Goal: Task Accomplishment & Management: Manage account settings

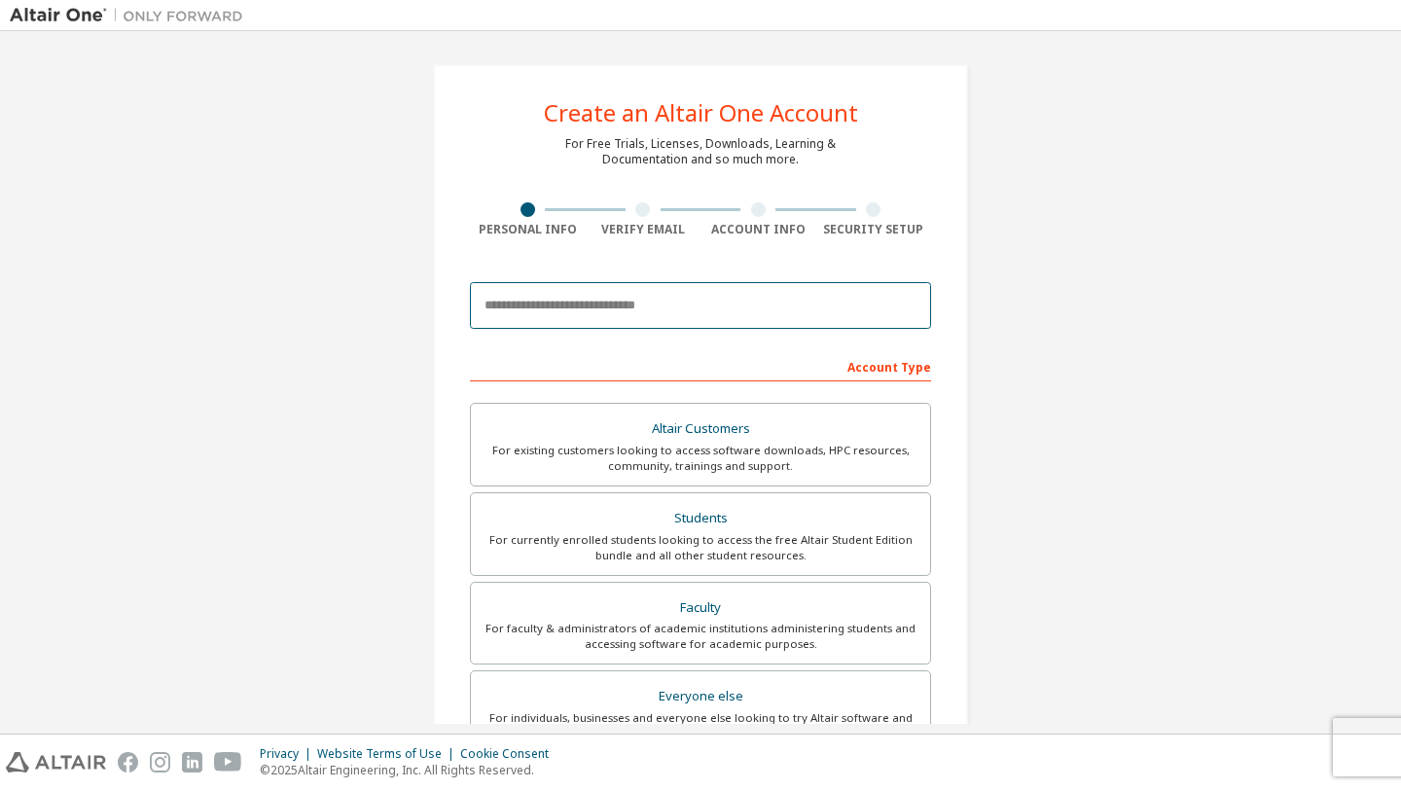
click at [574, 312] on input "email" at bounding box center [700, 305] width 461 height 47
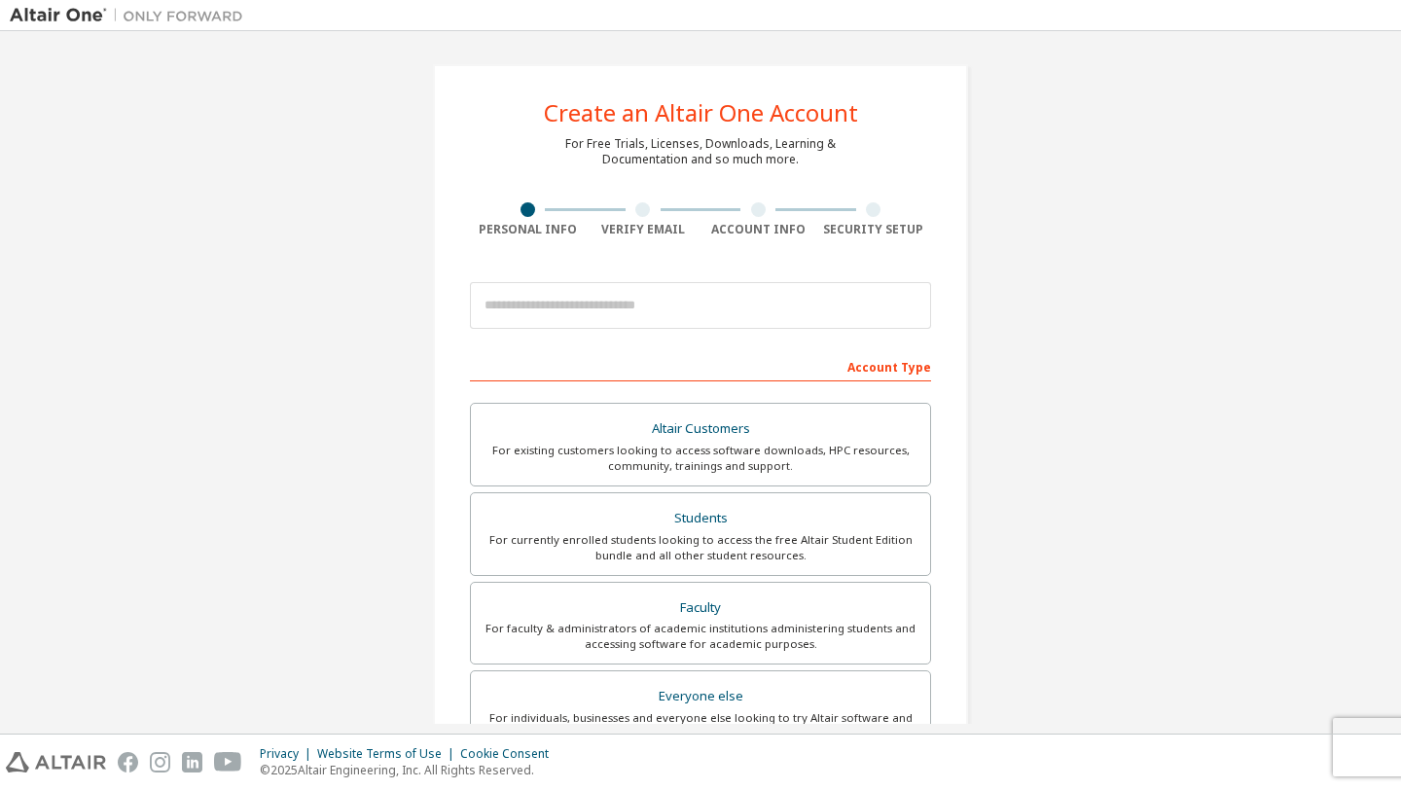
click at [568, 140] on div "For Free Trials, Licenses, Downloads, Learning & Documentation and so much more." at bounding box center [700, 151] width 271 height 31
drag, startPoint x: 552, startPoint y: 138, endPoint x: 664, endPoint y: 155, distance: 113.1
click at [664, 155] on div "Create an Altair One Account For Free Trials, Licenses, Downloads, Learning & D…" at bounding box center [700, 556] width 535 height 984
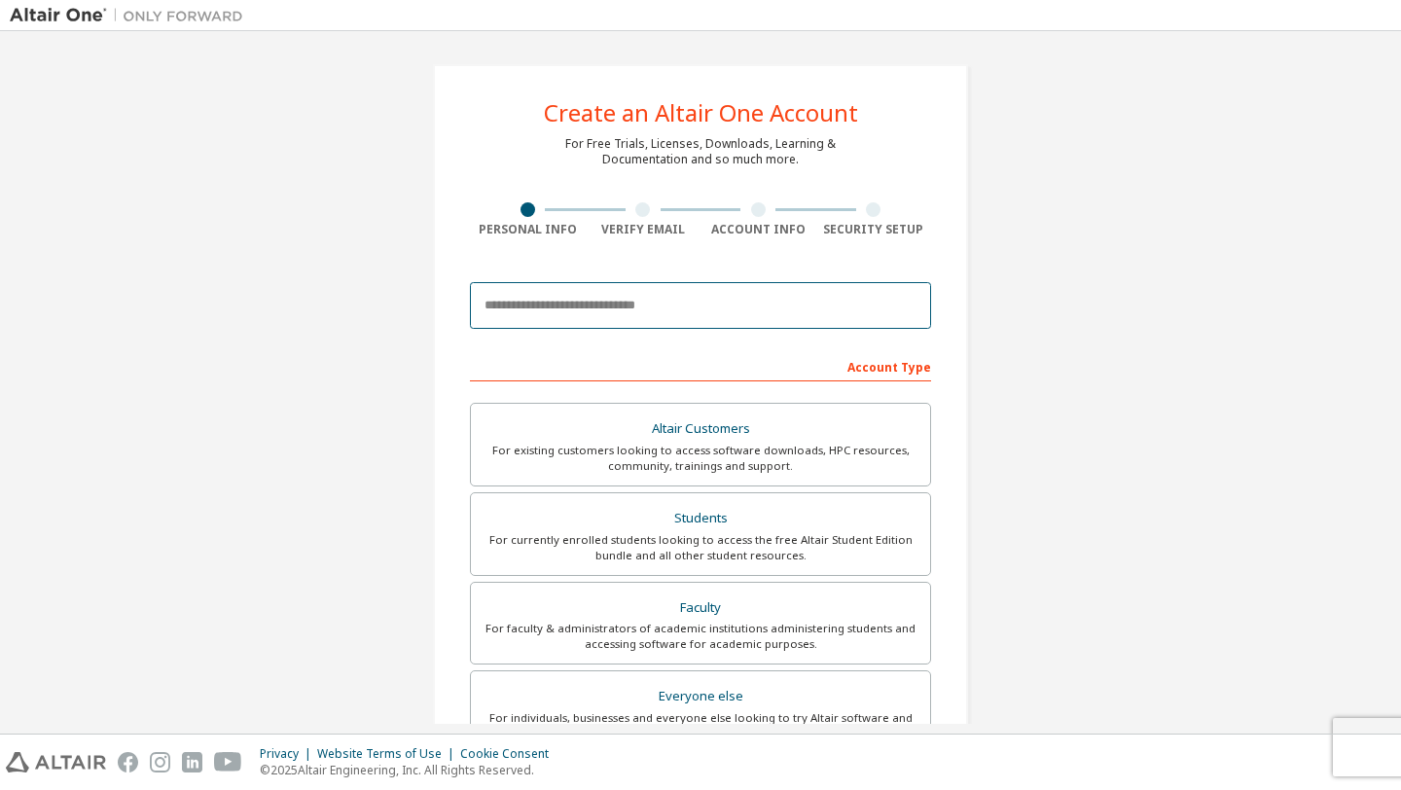
click at [627, 305] on input "email" at bounding box center [700, 305] width 461 height 47
type input "*"
click at [578, 314] on input "email" at bounding box center [700, 305] width 461 height 47
type input "**********"
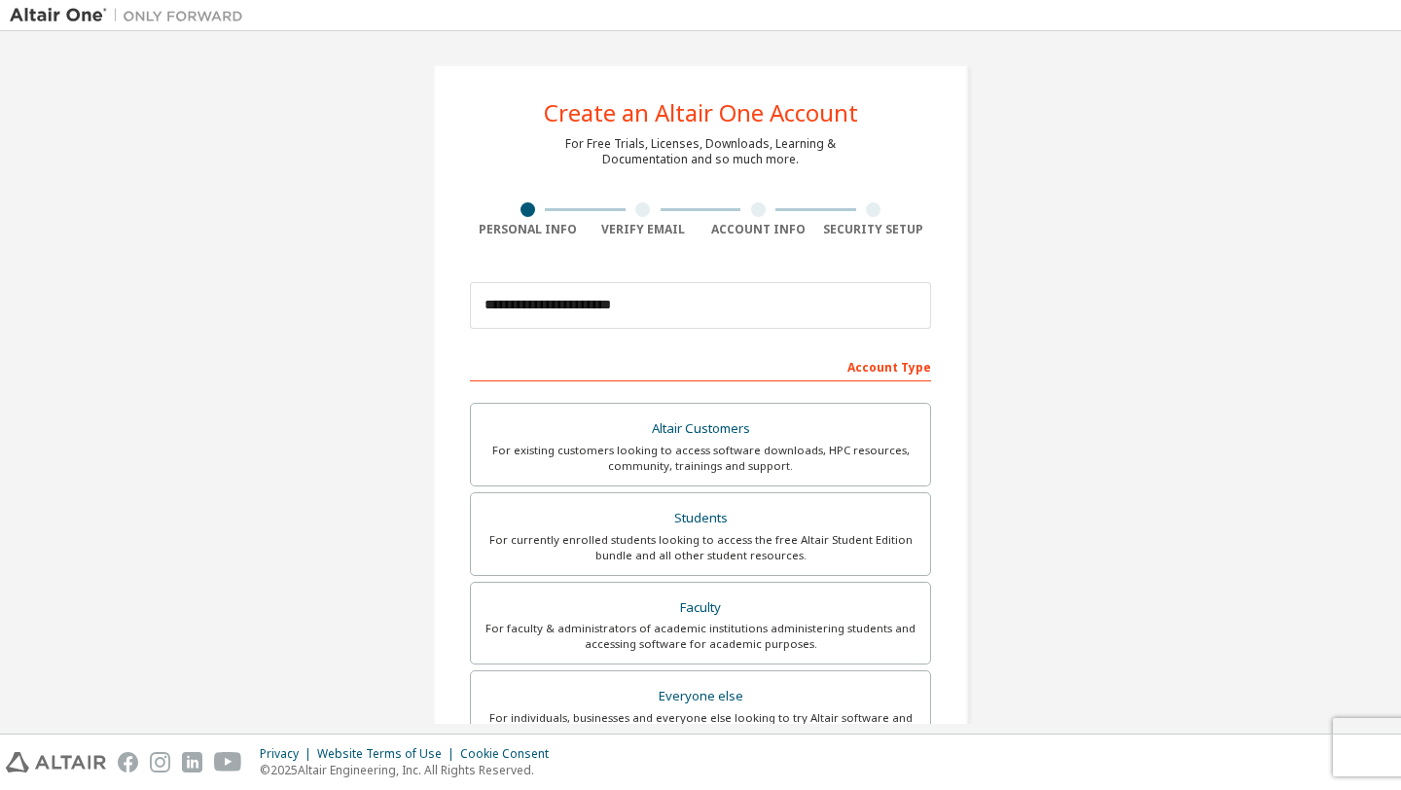
click at [361, 372] on div "**********" at bounding box center [701, 556] width 1382 height 1031
click at [554, 535] on div "For currently enrolled students looking to access the free Altair Student Editi…" at bounding box center [701, 547] width 436 height 31
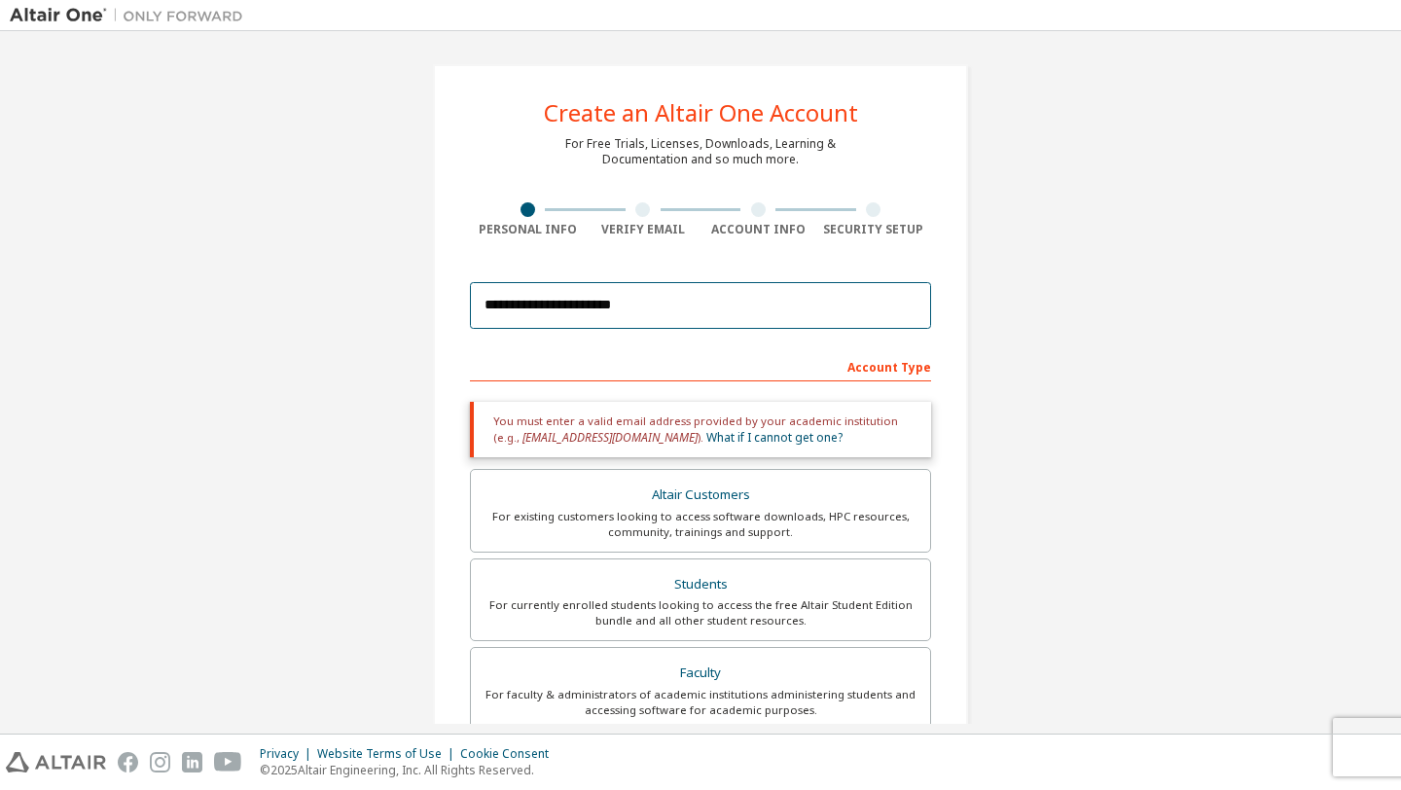
click at [559, 307] on input "**********" at bounding box center [700, 305] width 461 height 47
click at [558, 306] on input "**********" at bounding box center [700, 305] width 461 height 47
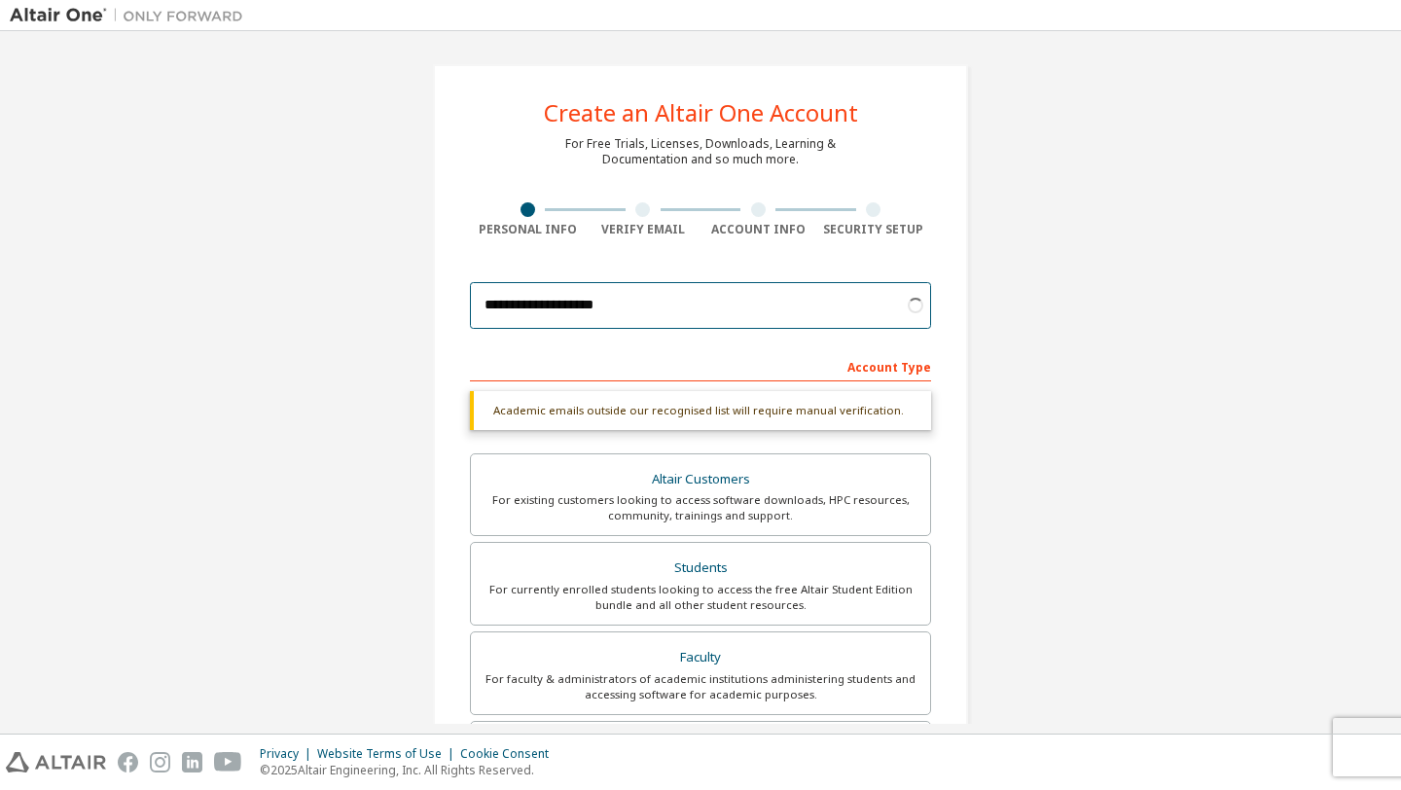
type input "**********"
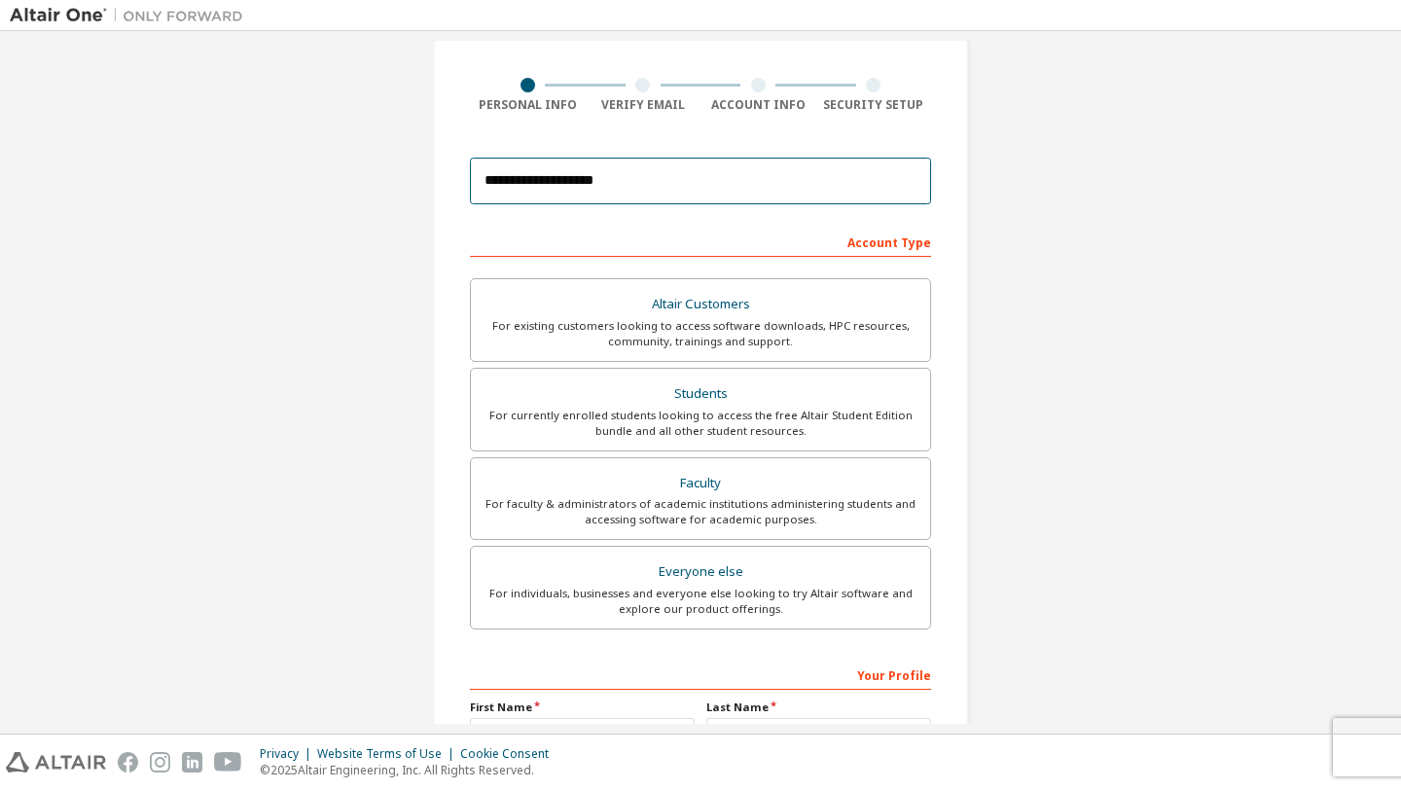
scroll to position [347, 0]
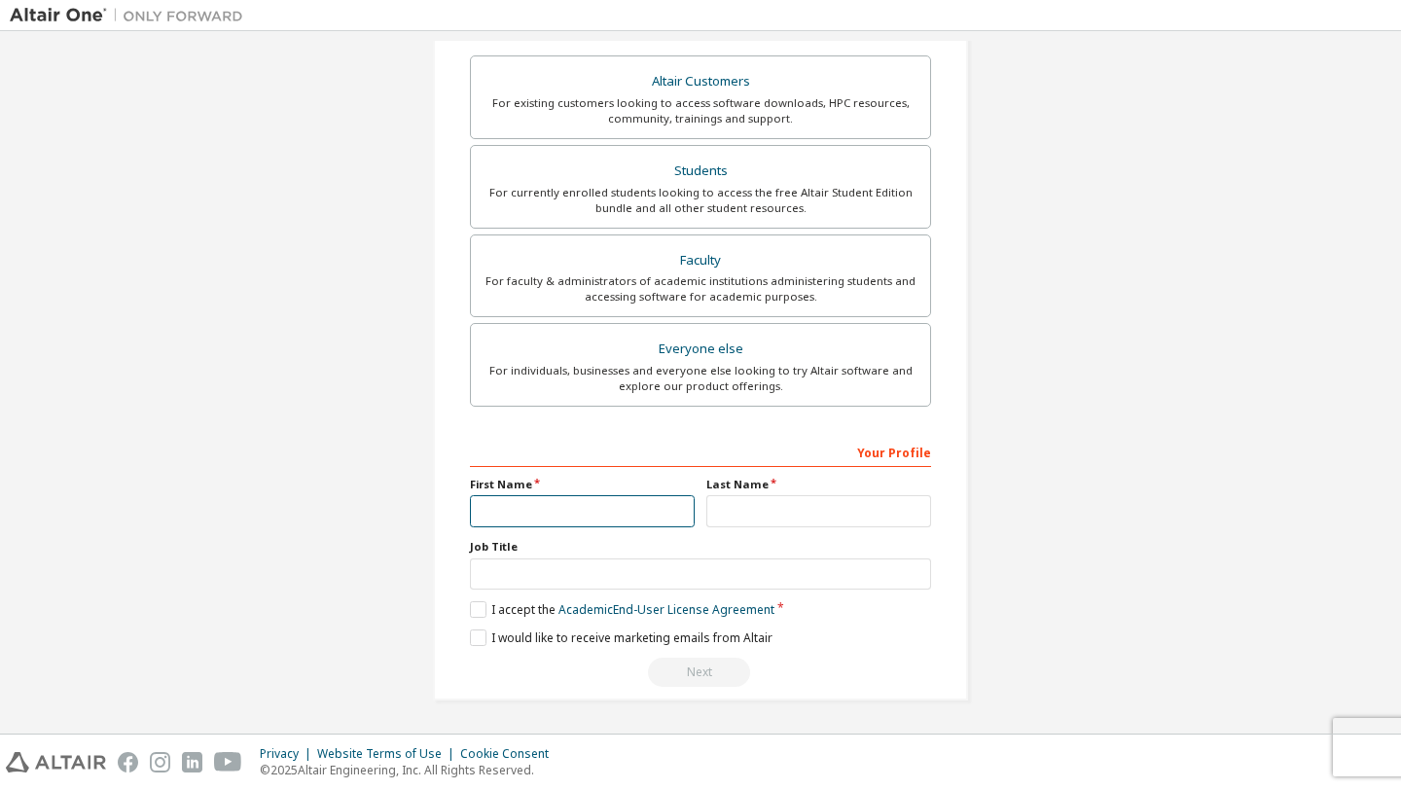
click at [502, 501] on input "text" at bounding box center [582, 511] width 225 height 32
type input "*****"
click at [753, 504] on input "text" at bounding box center [819, 511] width 225 height 32
type input "****"
click at [643, 554] on label "Job Title" at bounding box center [700, 547] width 461 height 16
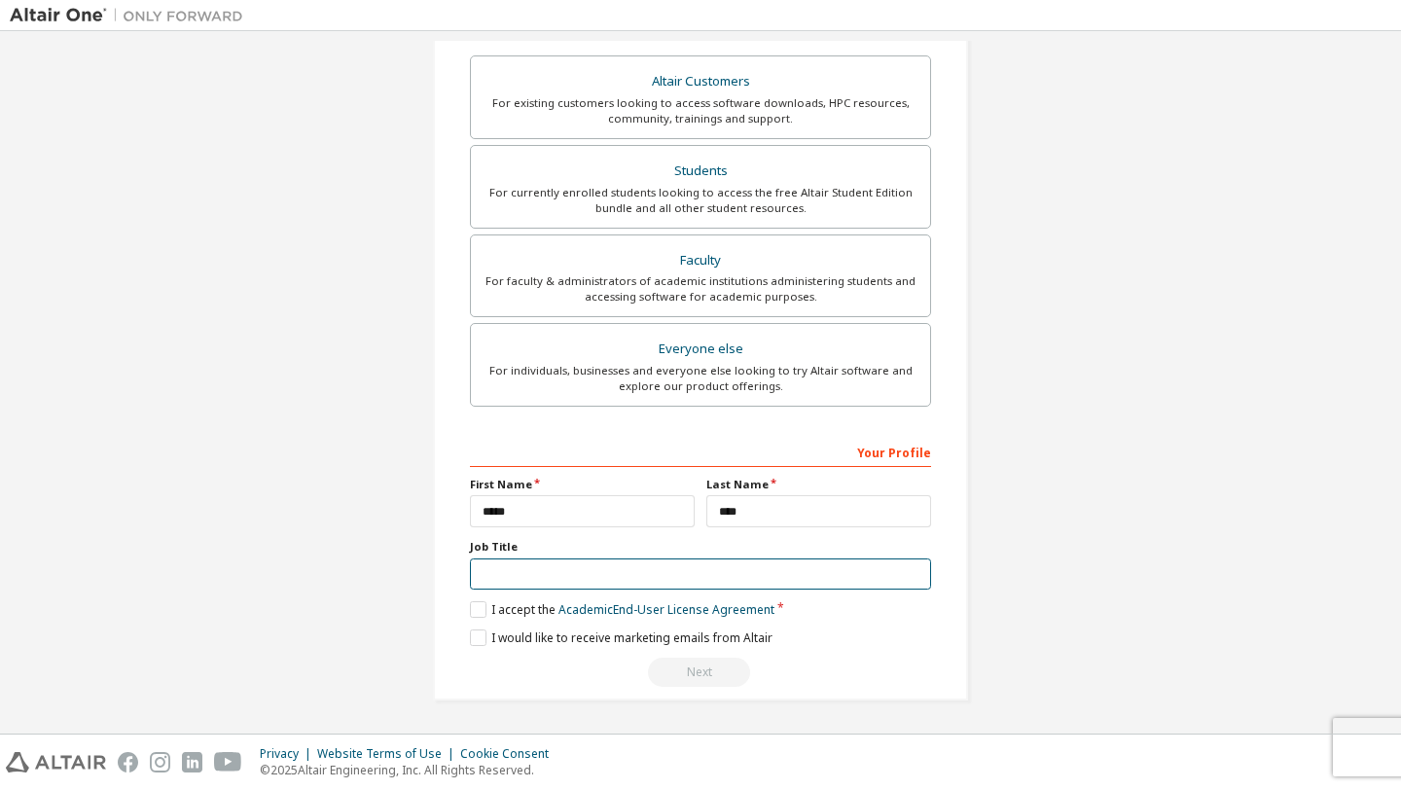
click at [636, 567] on input "text" at bounding box center [700, 575] width 461 height 32
type input "*"
type input "*******"
click at [471, 602] on label "I accept the Academic End-User License Agreement" at bounding box center [622, 609] width 305 height 17
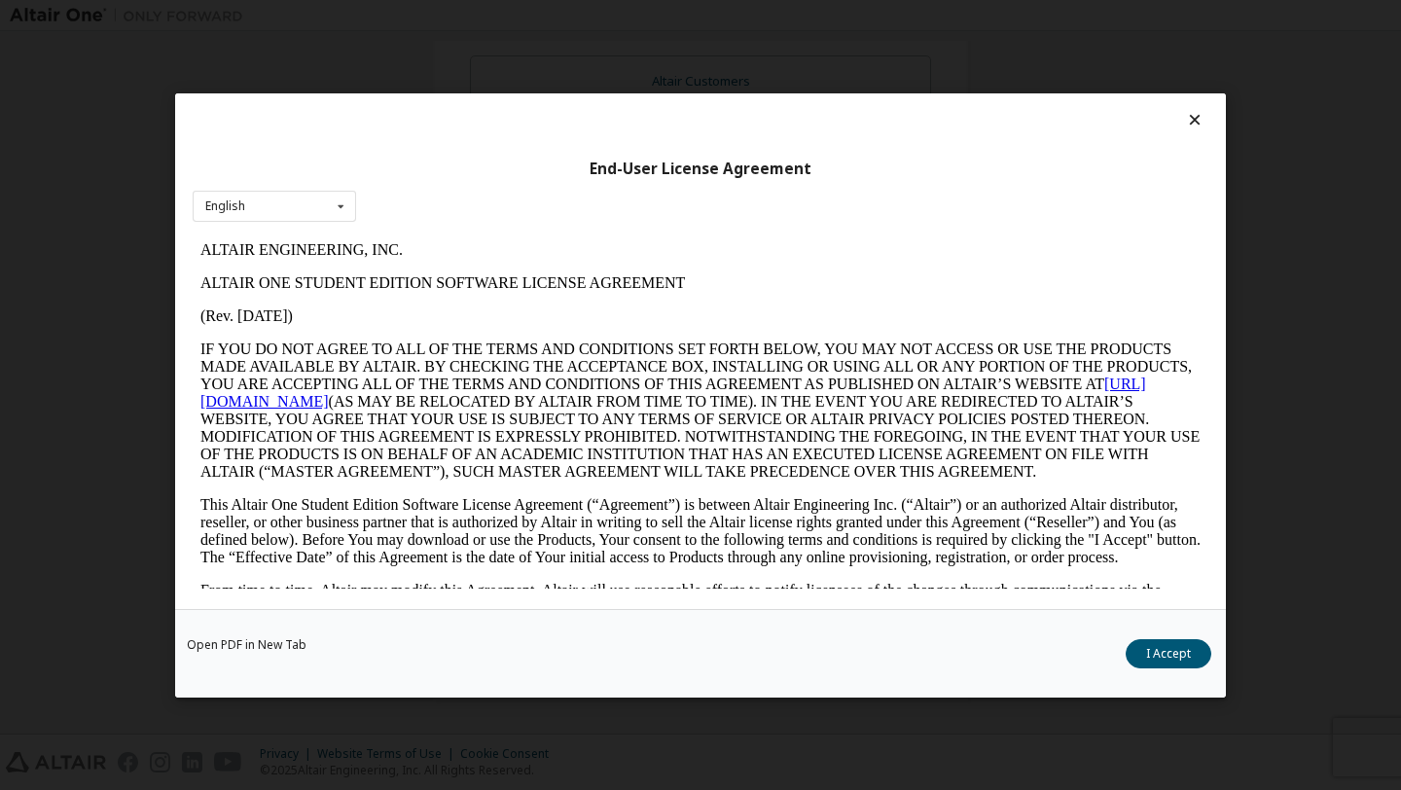
scroll to position [0, 0]
click at [1172, 642] on button "I Accept" at bounding box center [1169, 652] width 86 height 29
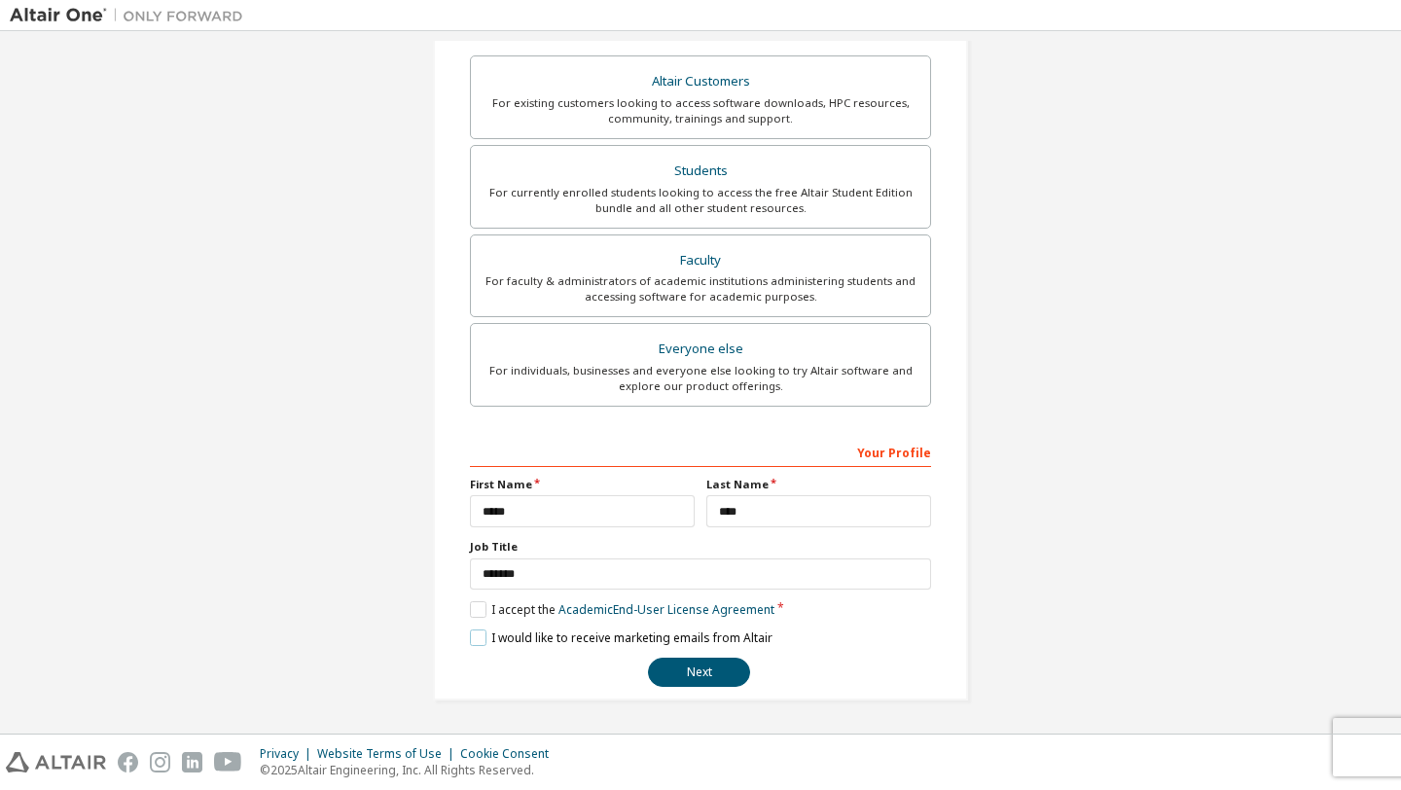
click at [474, 635] on label "I would like to receive marketing emails from Altair" at bounding box center [621, 638] width 303 height 17
click at [677, 663] on button "Next" at bounding box center [699, 672] width 102 height 29
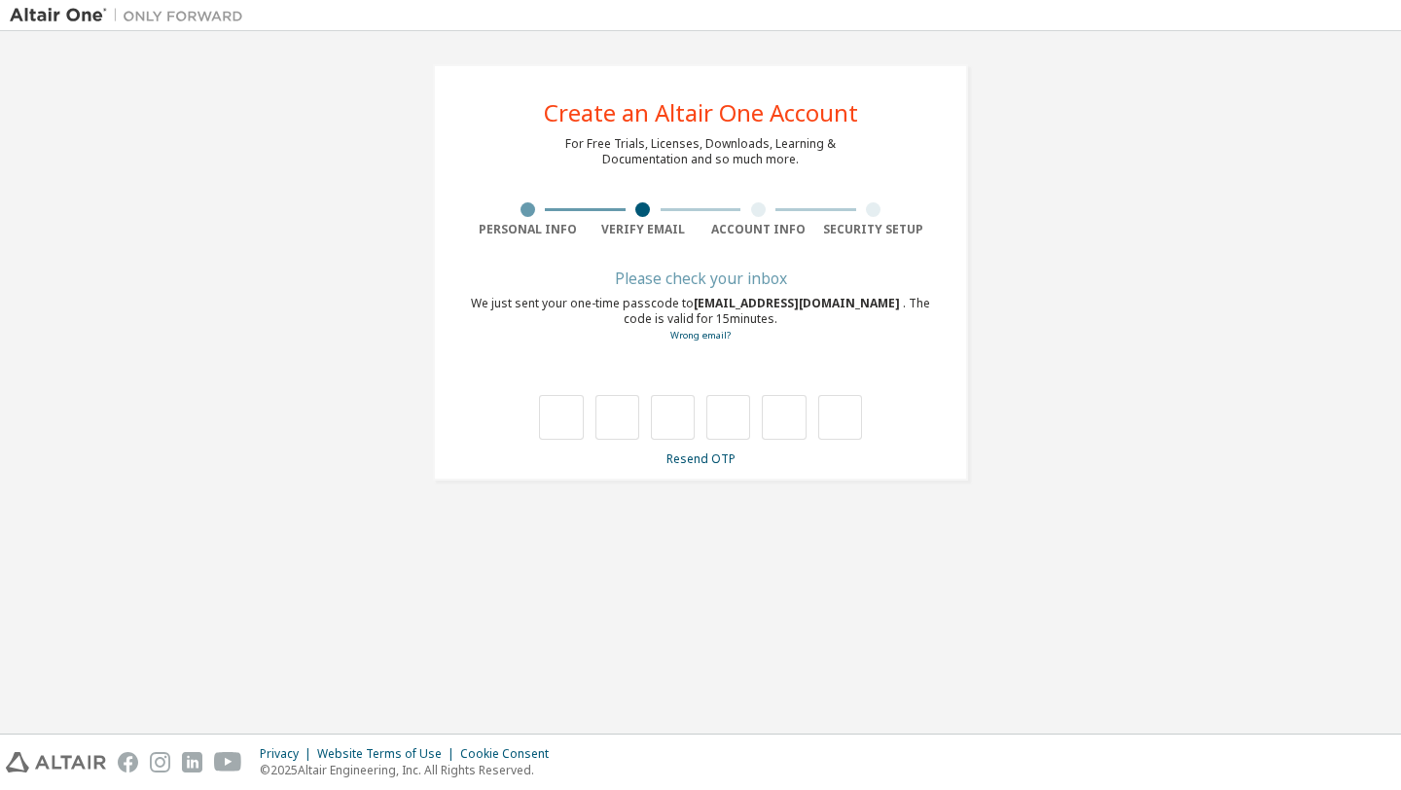
type input "*"
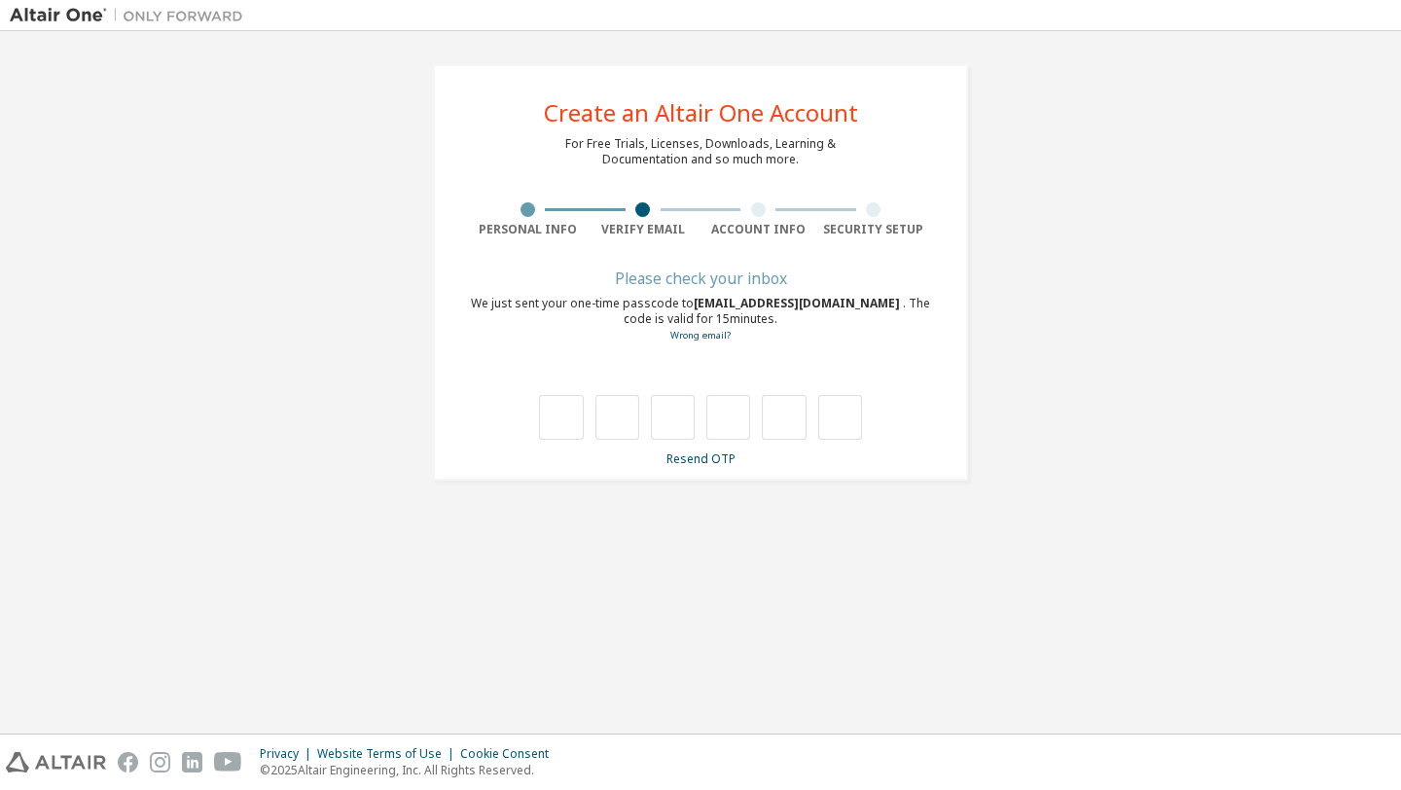
type input "*"
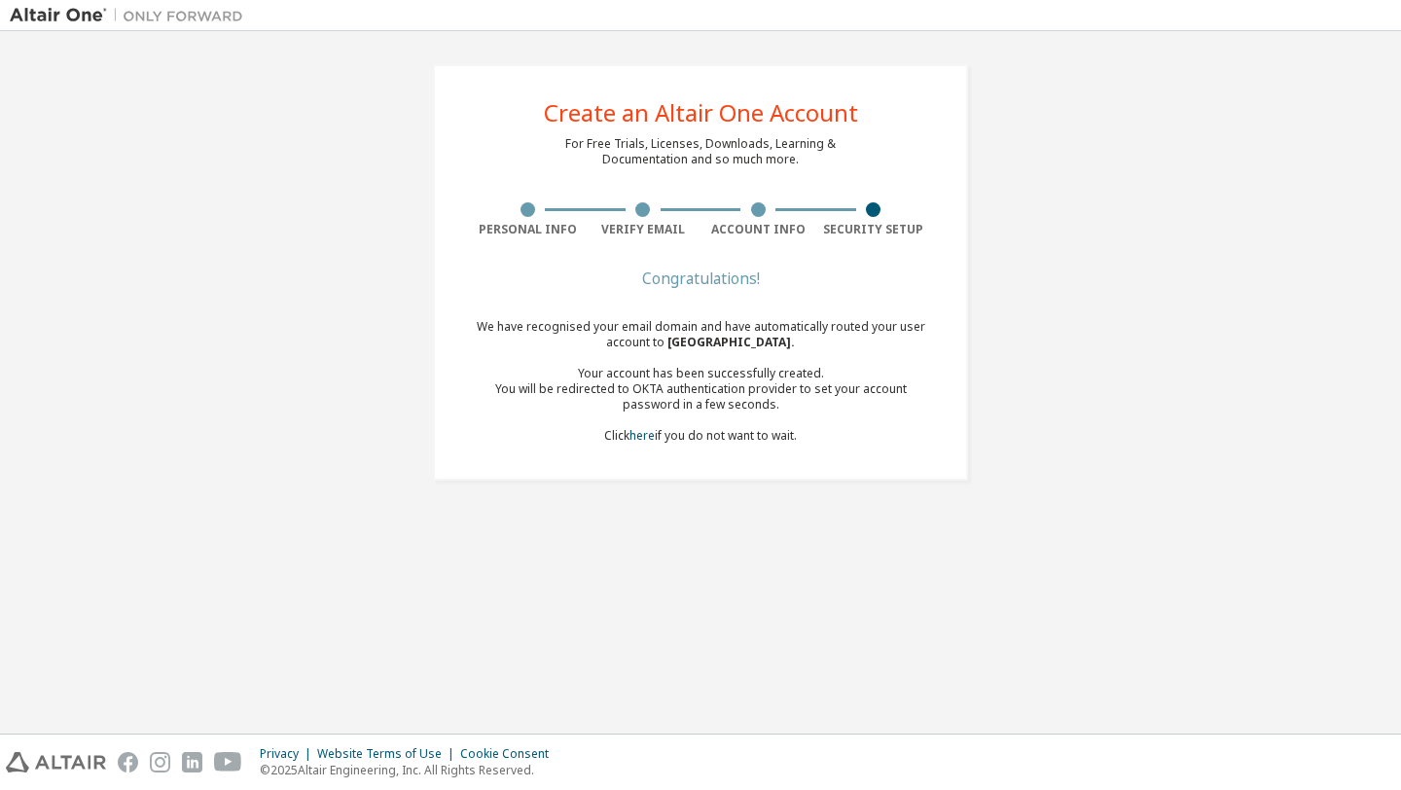
click at [871, 207] on div at bounding box center [873, 209] width 15 height 15
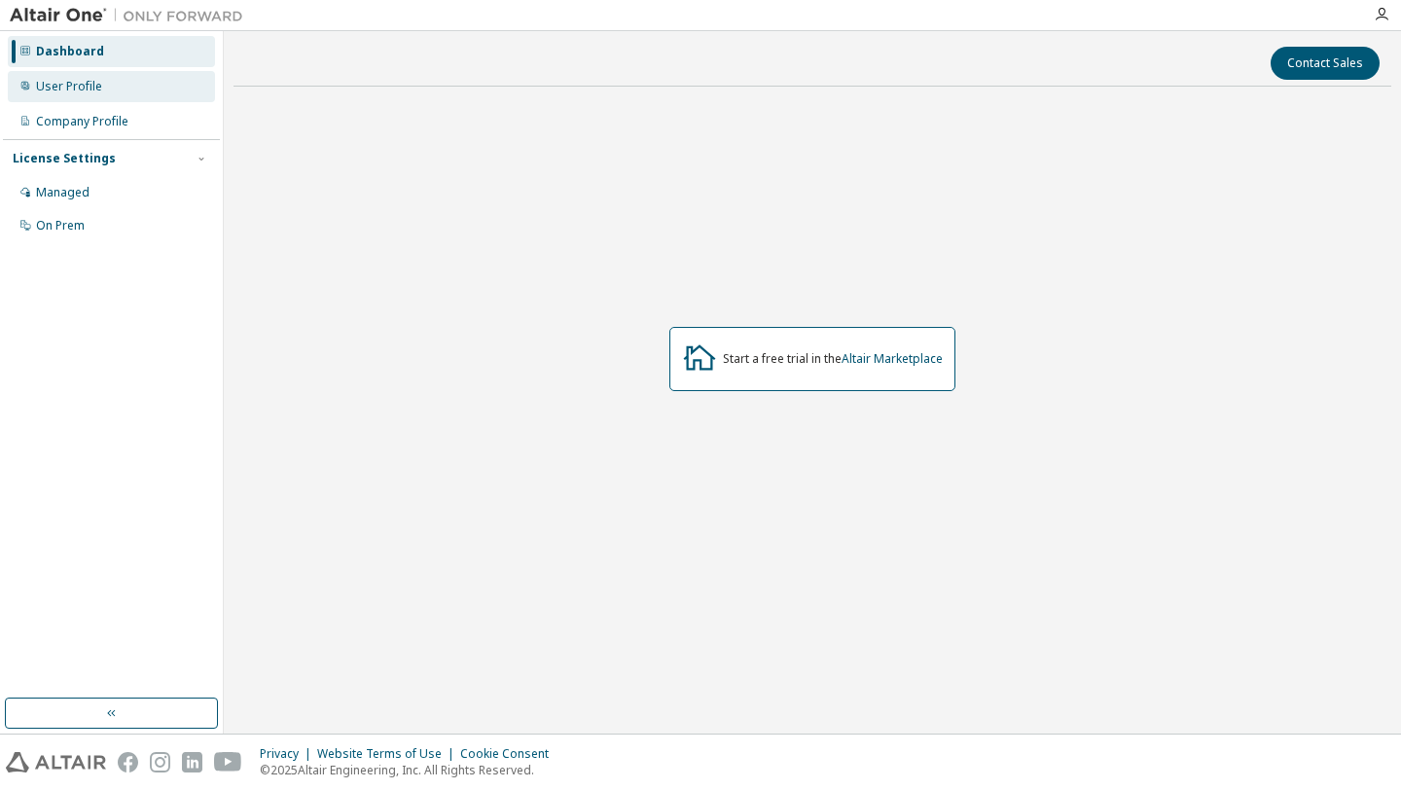
click at [113, 85] on div "User Profile" at bounding box center [111, 86] width 207 height 31
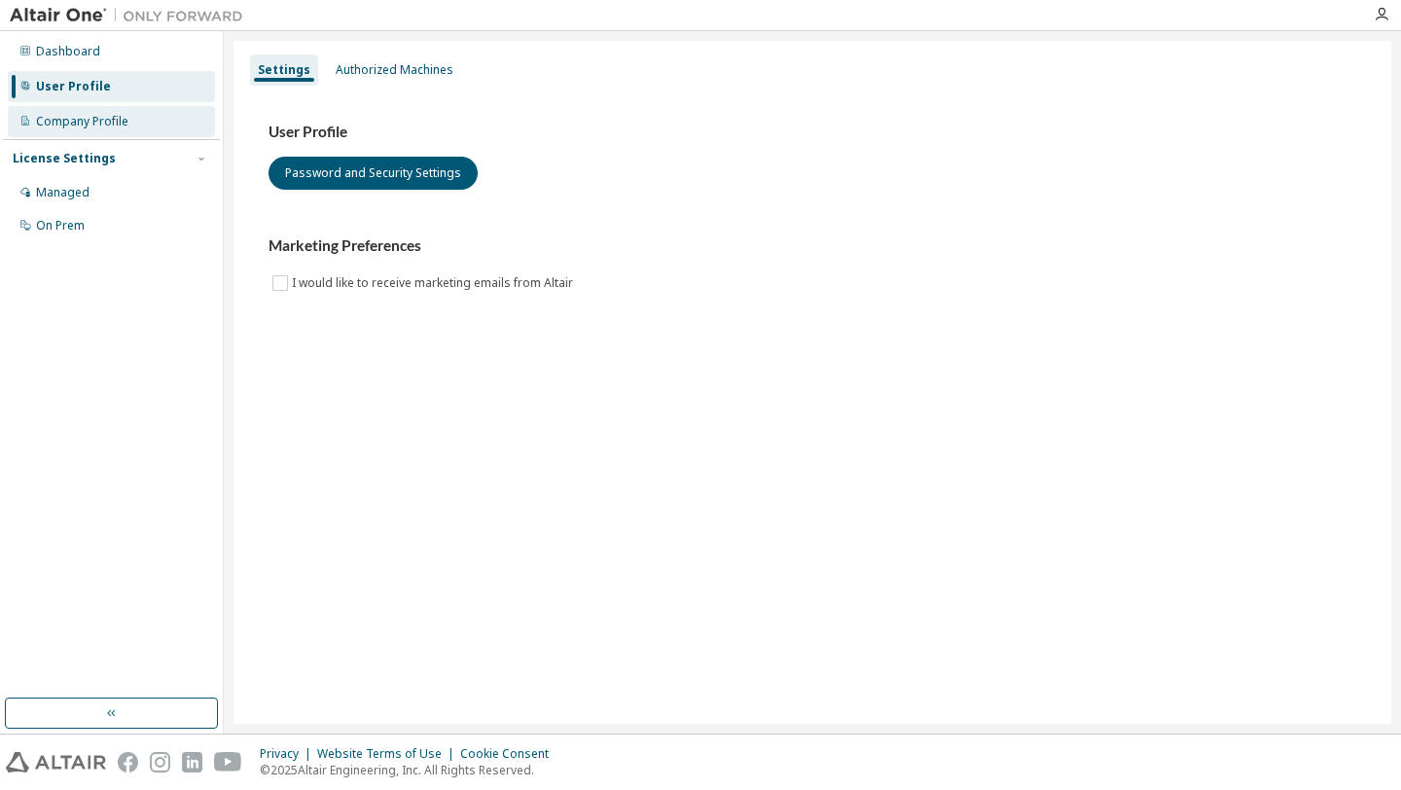
click at [115, 116] on div "Company Profile" at bounding box center [82, 122] width 92 height 16
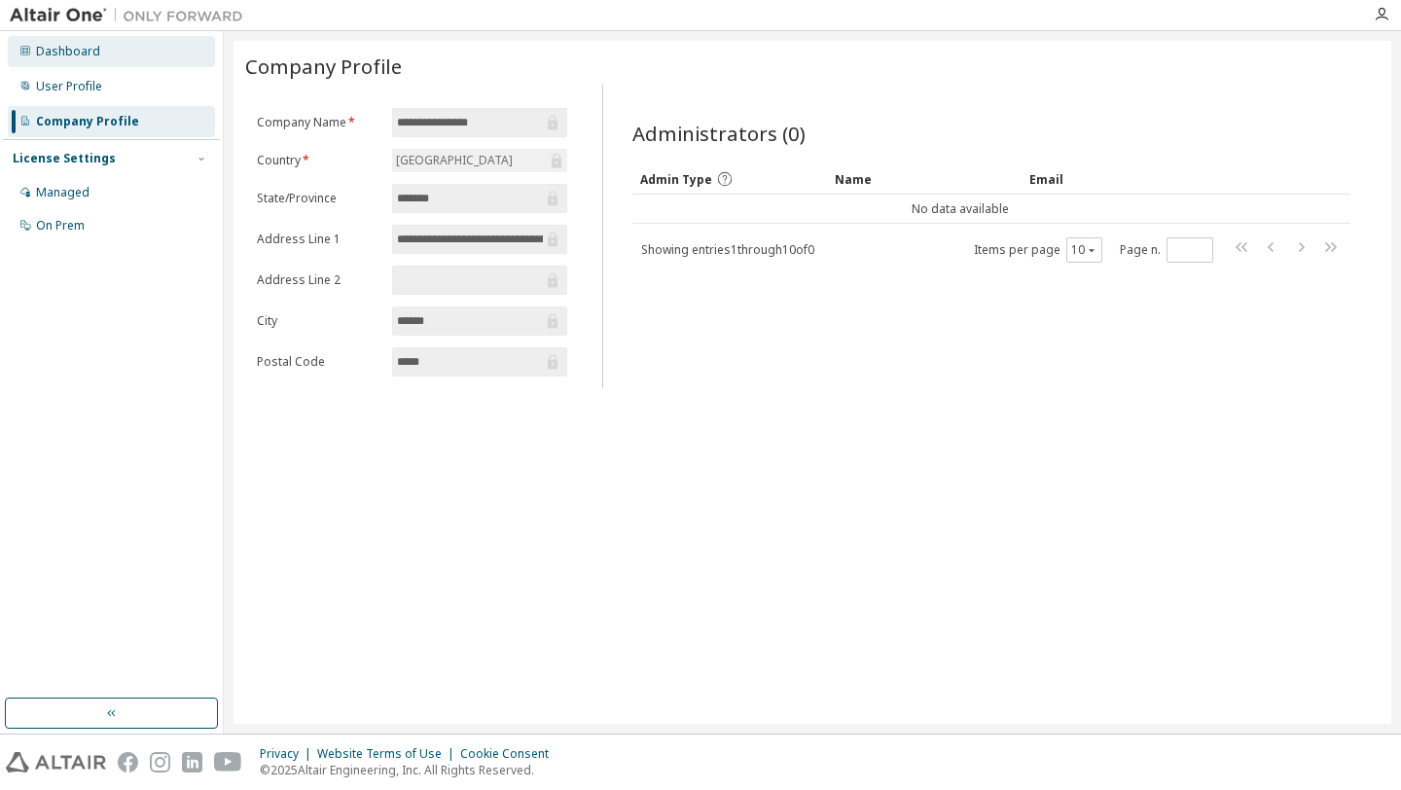
click at [107, 57] on div "Dashboard" at bounding box center [111, 51] width 207 height 31
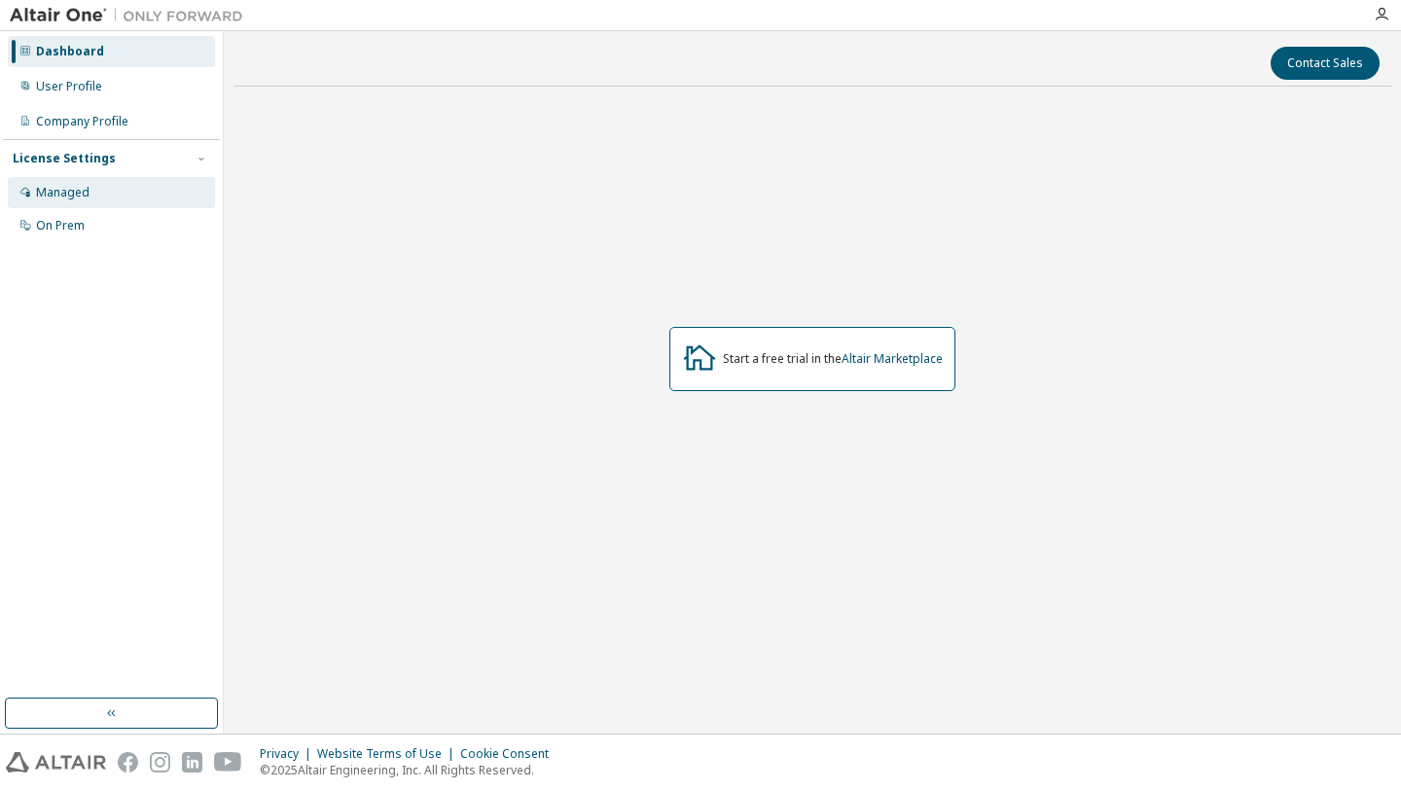
click at [116, 192] on div "Managed" at bounding box center [111, 192] width 207 height 31
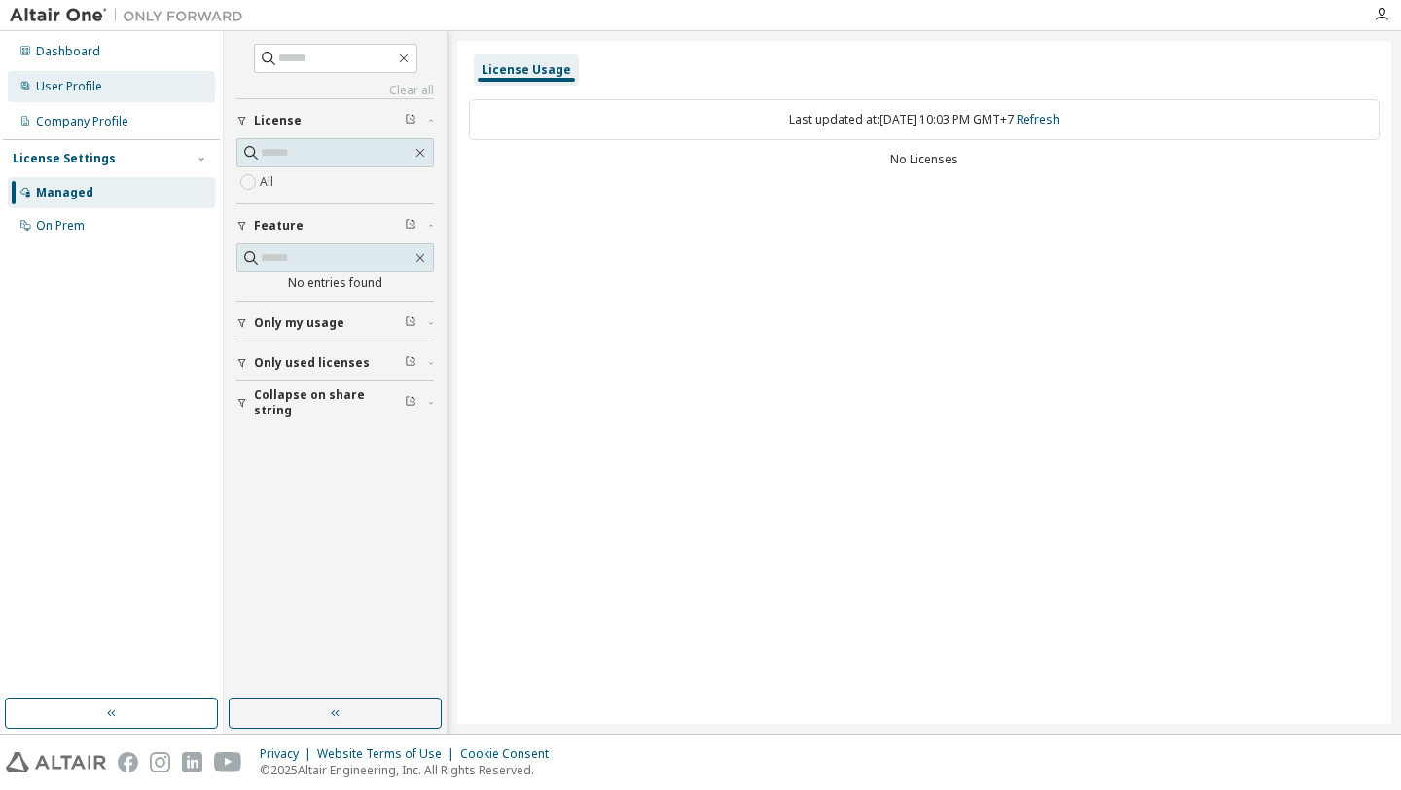
click at [103, 89] on div "User Profile" at bounding box center [111, 86] width 207 height 31
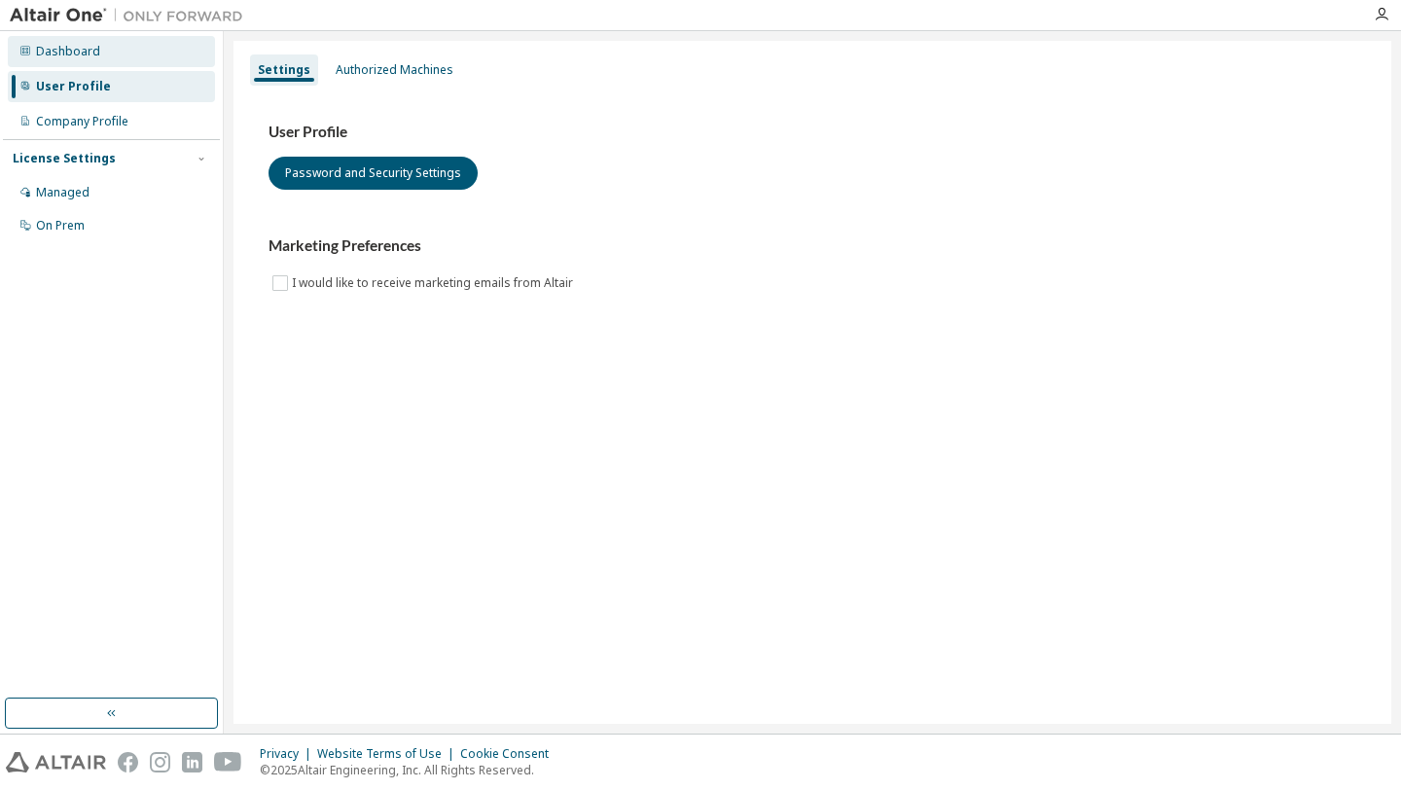
click at [103, 53] on div "Dashboard" at bounding box center [111, 51] width 207 height 31
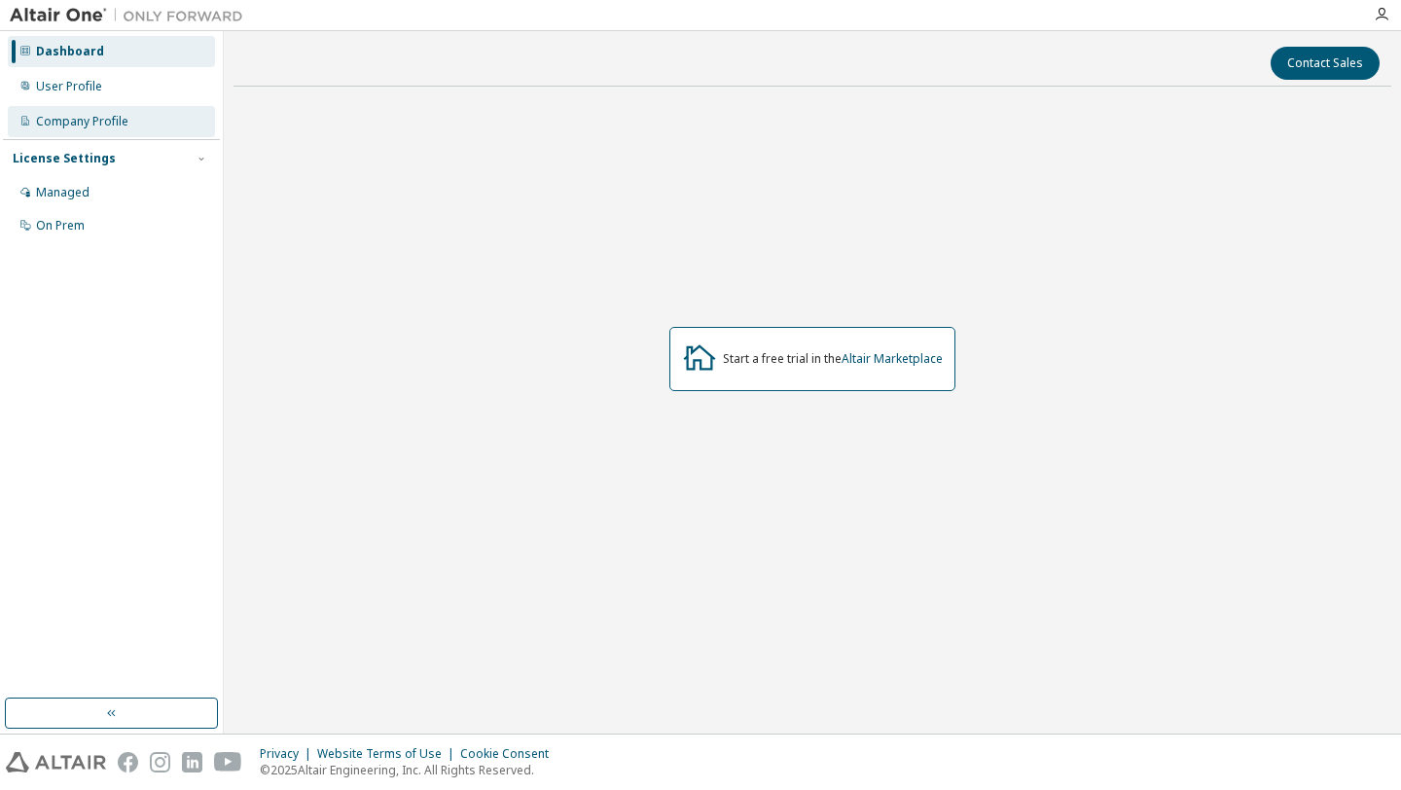
click at [91, 128] on div "Company Profile" at bounding box center [82, 122] width 92 height 16
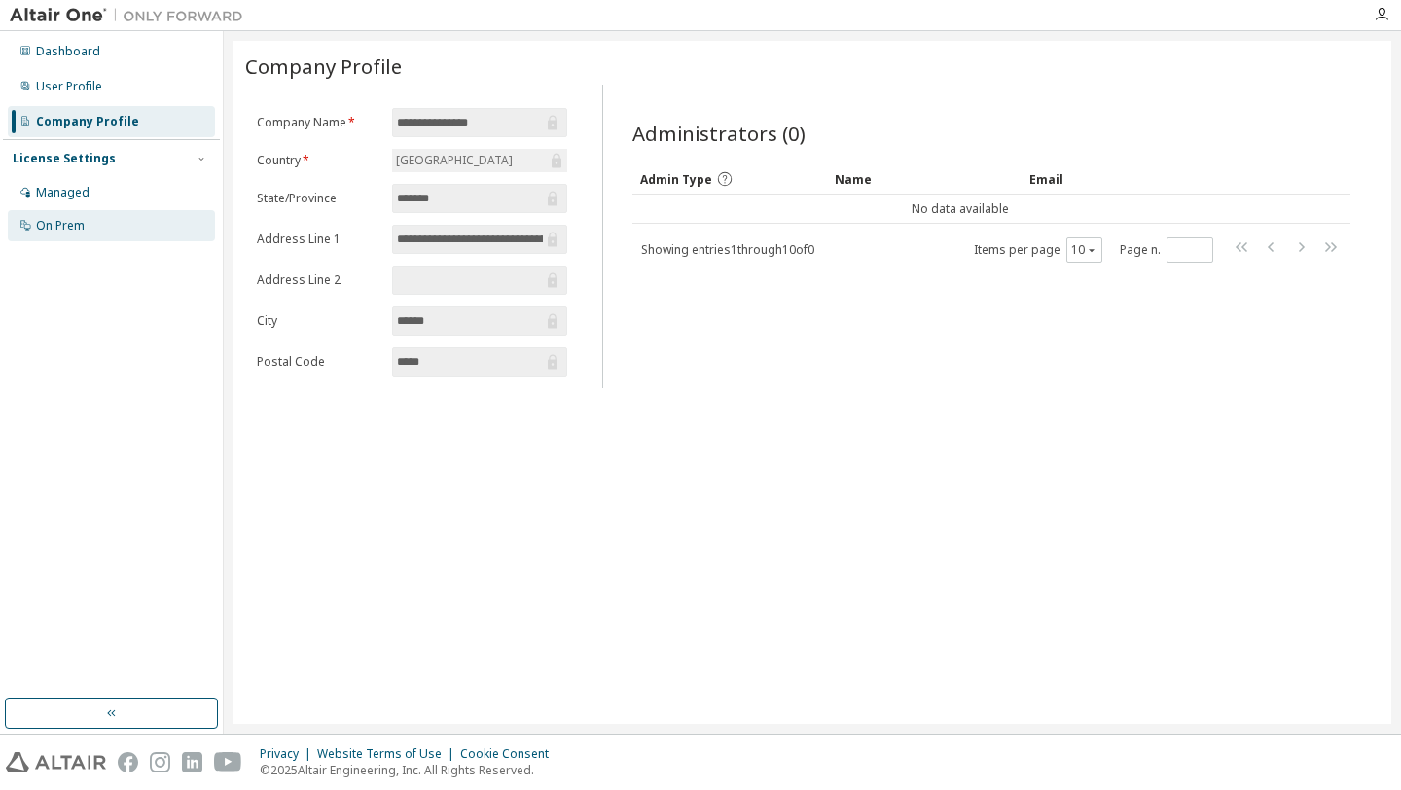
click at [75, 228] on div "On Prem" at bounding box center [60, 226] width 49 height 16
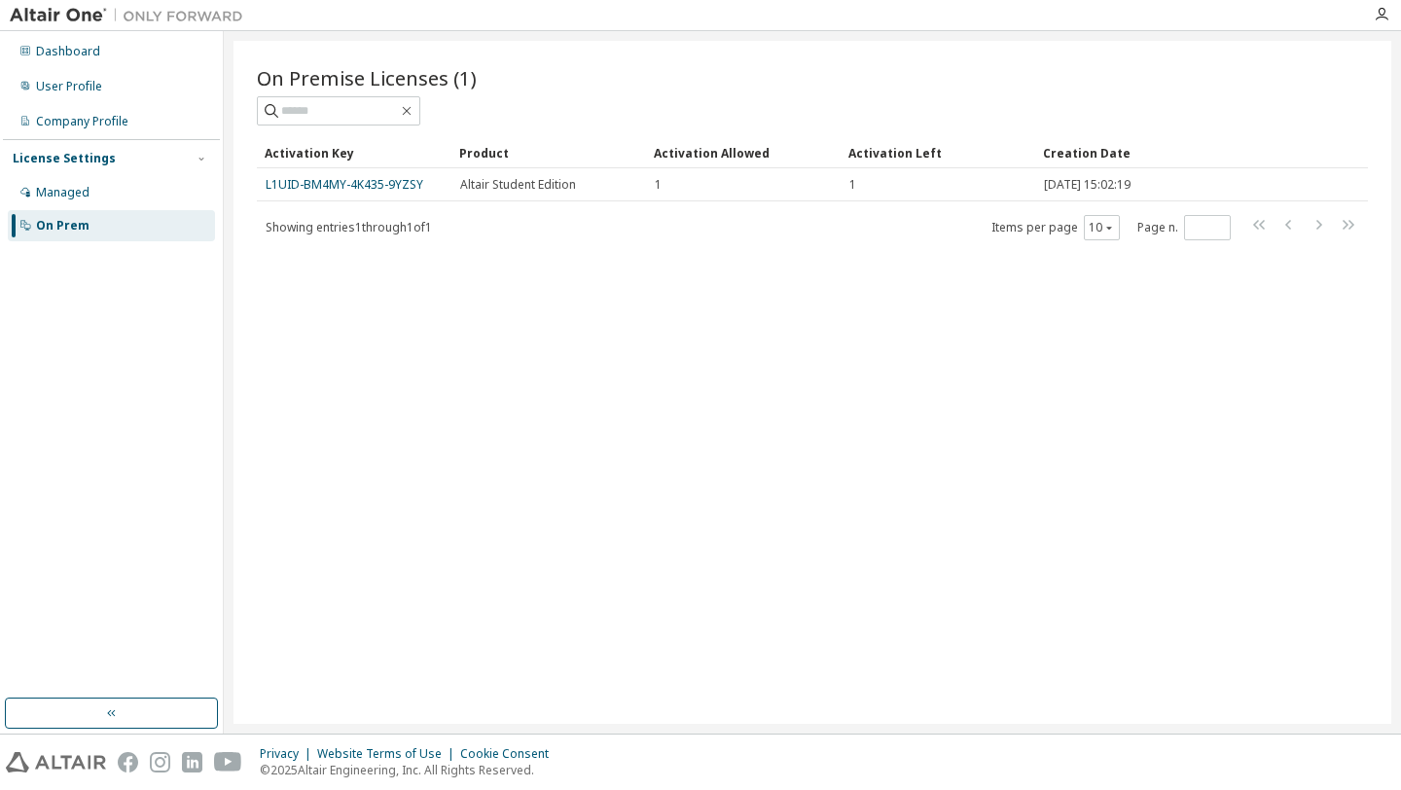
click at [814, 296] on div "On Premise Licenses (1) Clear Load Save Save As Field Operator Value Select fil…" at bounding box center [813, 382] width 1158 height 683
click at [48, 17] on img at bounding box center [131, 15] width 243 height 19
click at [35, 46] on div "Dashboard" at bounding box center [111, 51] width 207 height 31
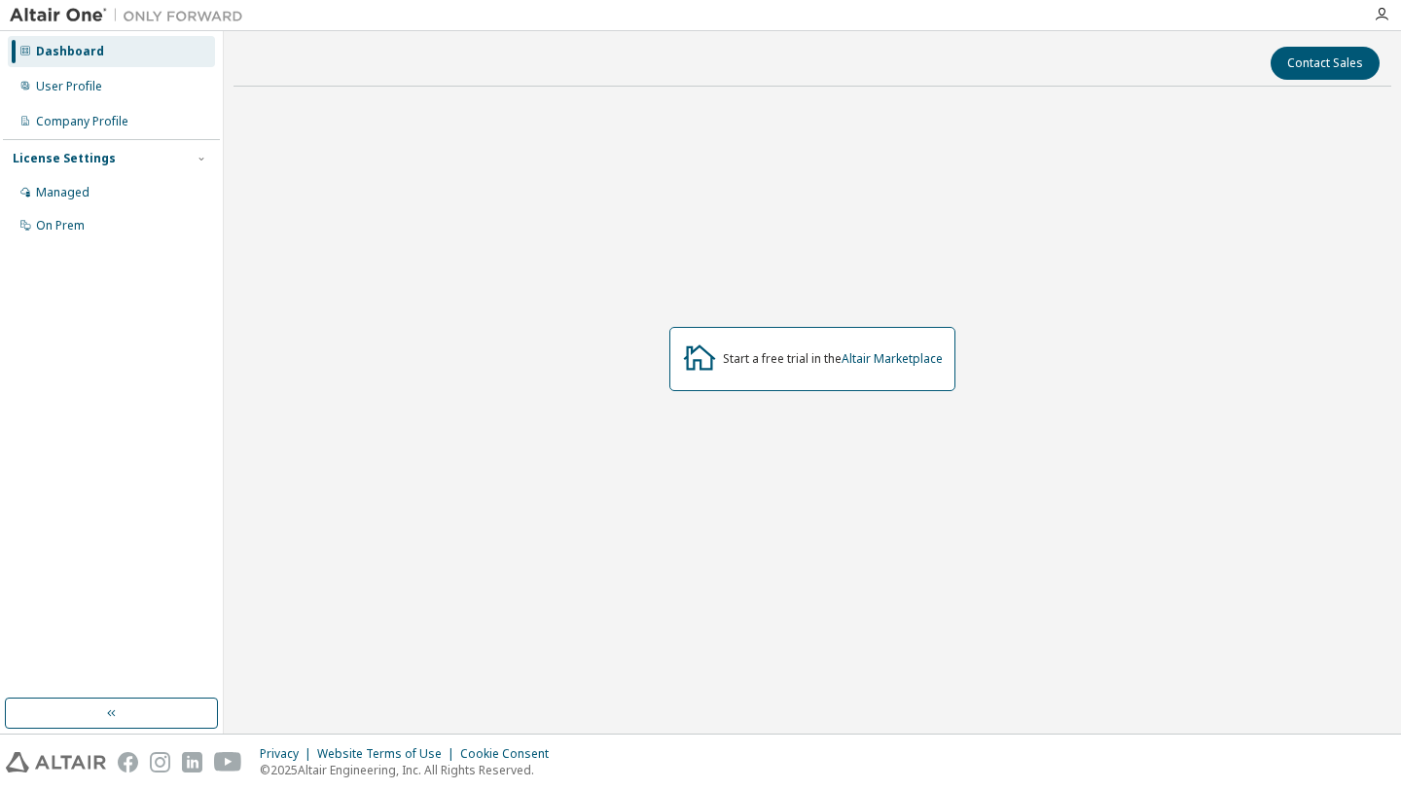
click at [44, 1] on div at bounding box center [126, 15] width 253 height 30
click at [43, 20] on img at bounding box center [131, 15] width 243 height 19
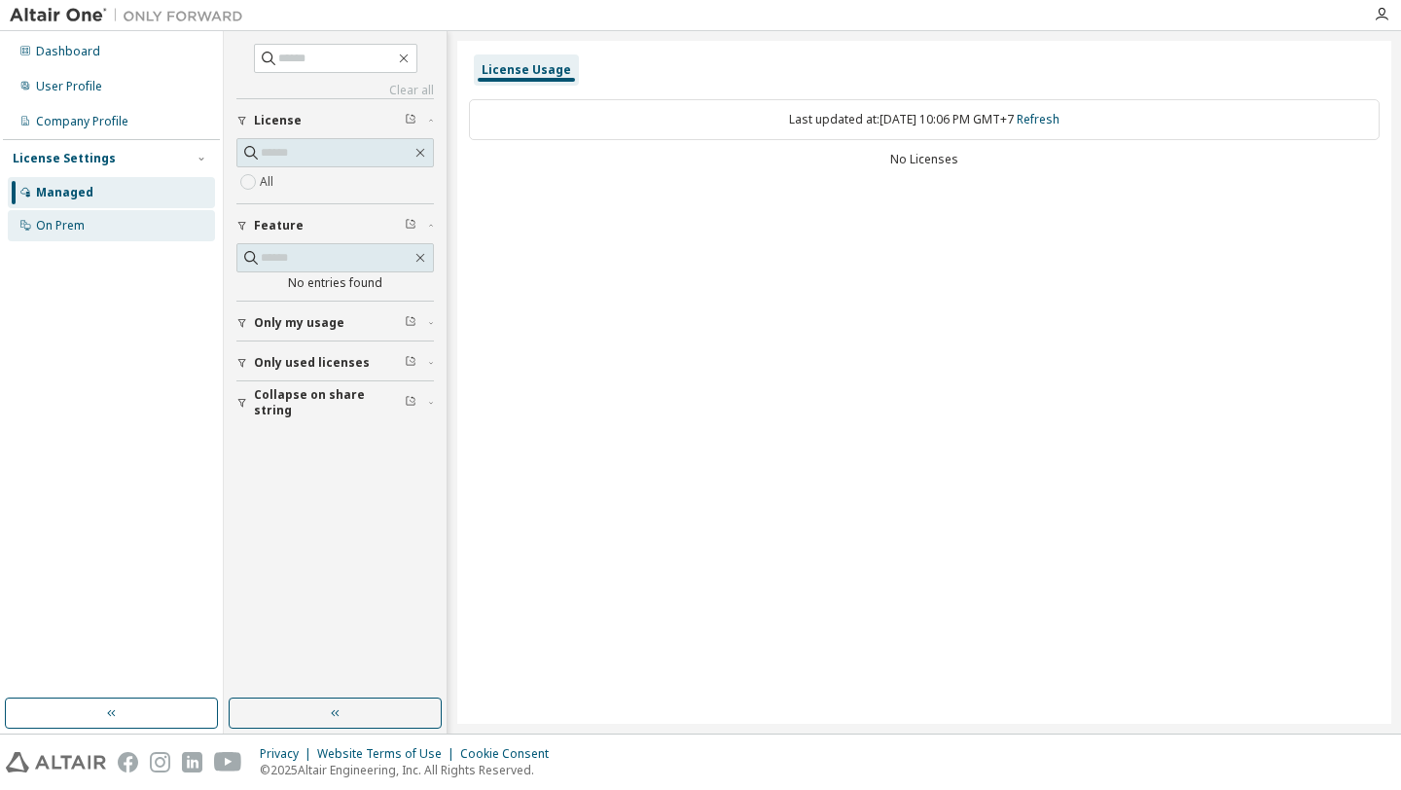
click at [88, 228] on div "On Prem" at bounding box center [111, 225] width 207 height 31
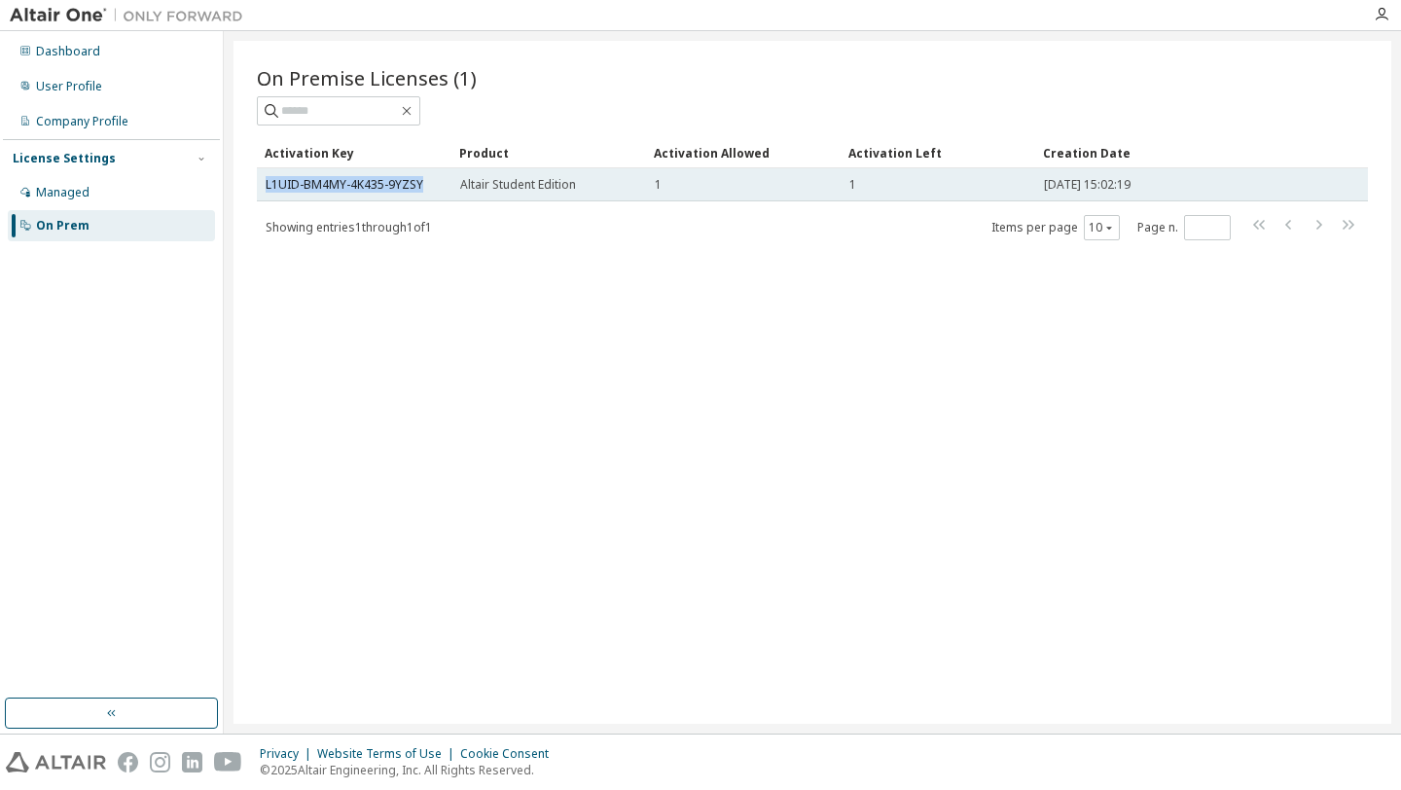
drag, startPoint x: 421, startPoint y: 180, endPoint x: 288, endPoint y: 171, distance: 133.6
click at [288, 171] on td "L1UID-BM4MY-4K435-9YZSY" at bounding box center [354, 184] width 195 height 33
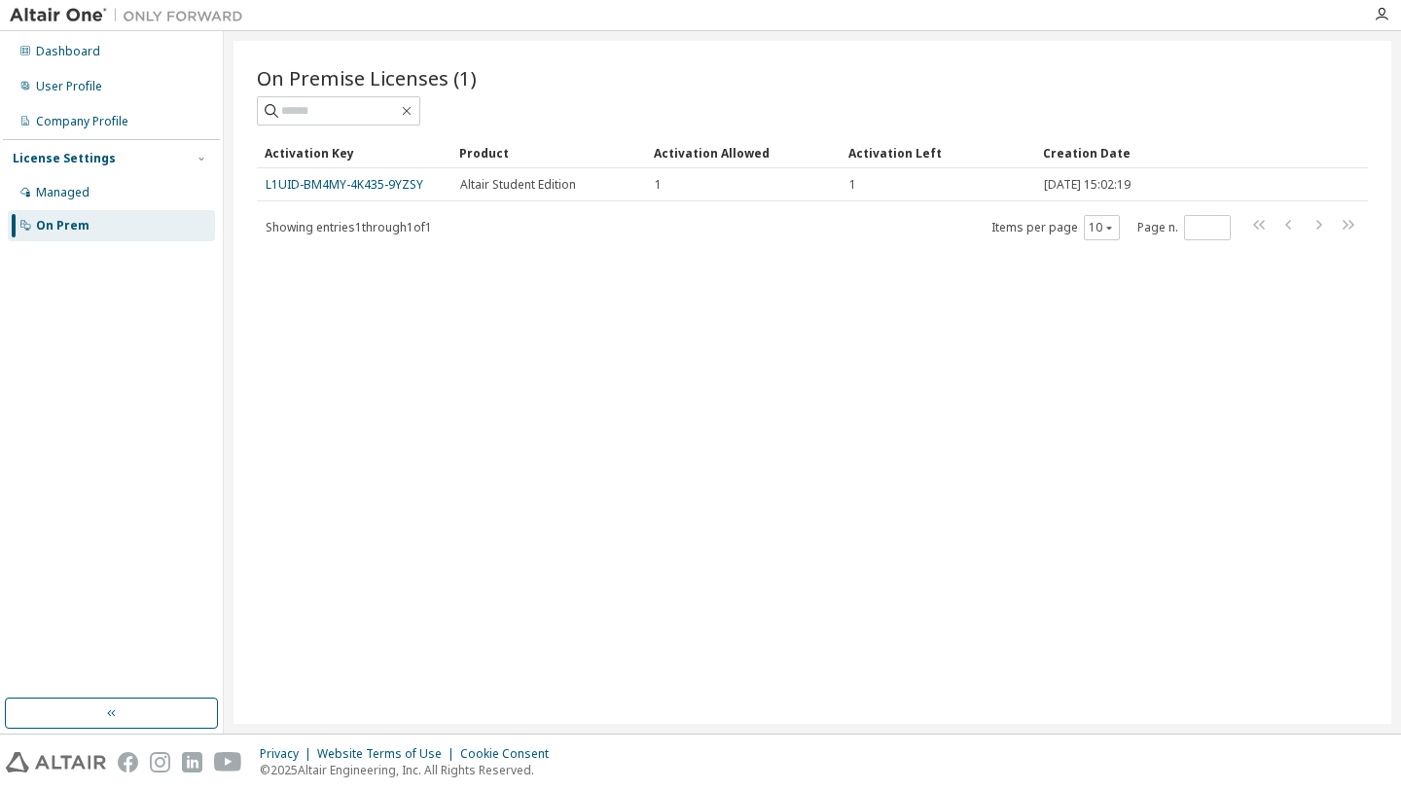
click at [429, 232] on span "Showing entries 1 through 1 of 1" at bounding box center [349, 227] width 166 height 17
click at [61, 50] on div "Dashboard" at bounding box center [68, 52] width 64 height 16
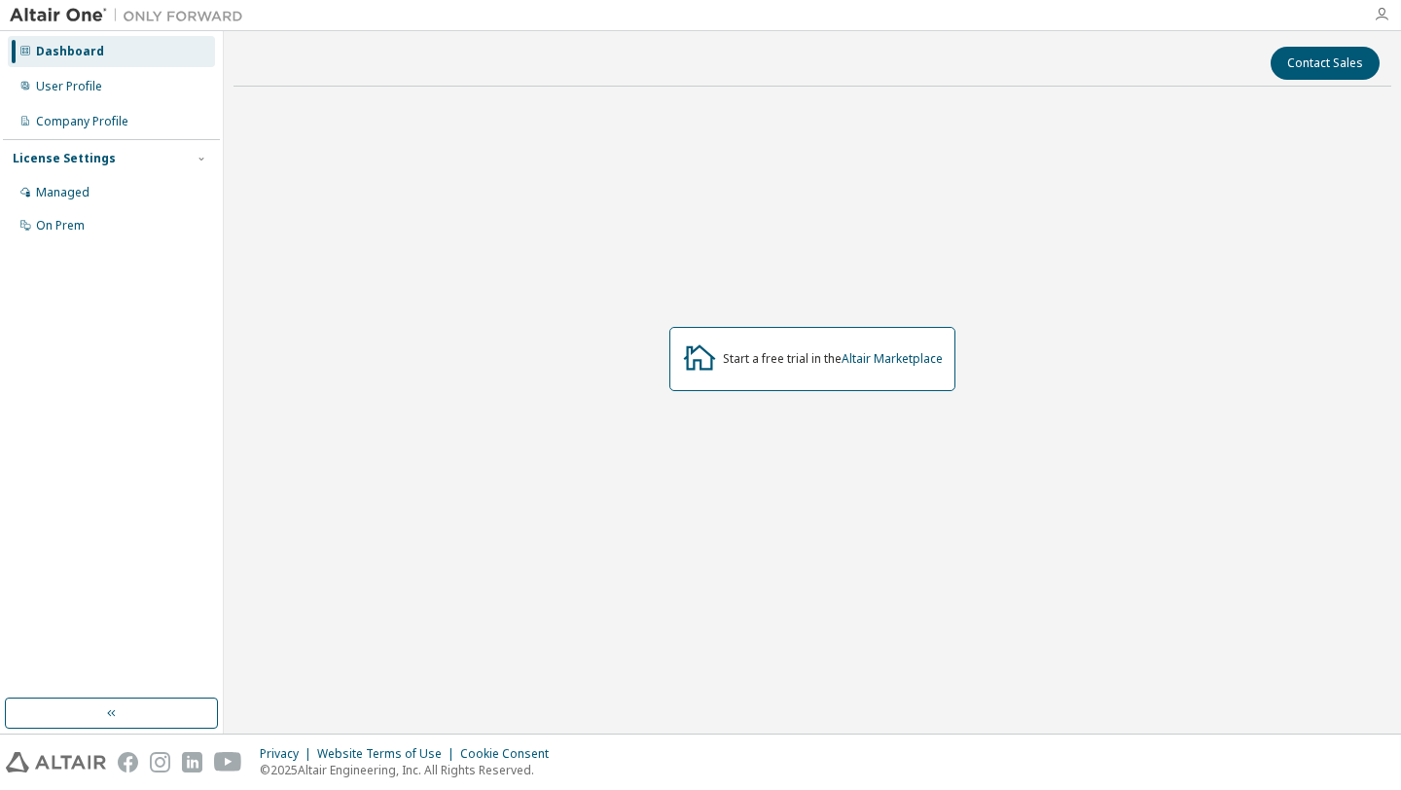
click at [1381, 16] on icon "button" at bounding box center [1382, 15] width 16 height 16
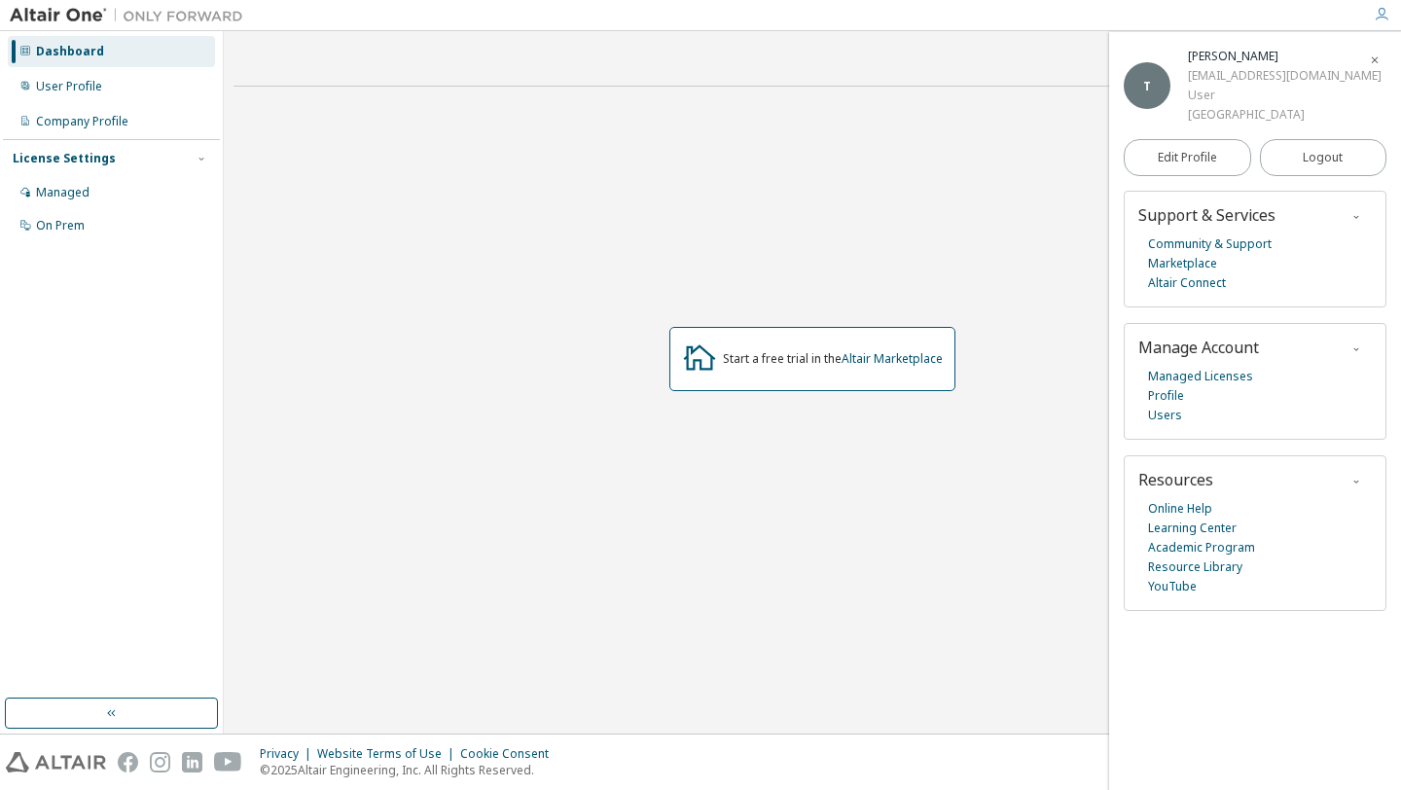
click at [1258, 74] on div "[EMAIL_ADDRESS][DOMAIN_NAME]" at bounding box center [1285, 75] width 194 height 19
copy div "[EMAIL_ADDRESS][DOMAIN_NAME]"
click at [49, 233] on div "On Prem" at bounding box center [60, 226] width 49 height 16
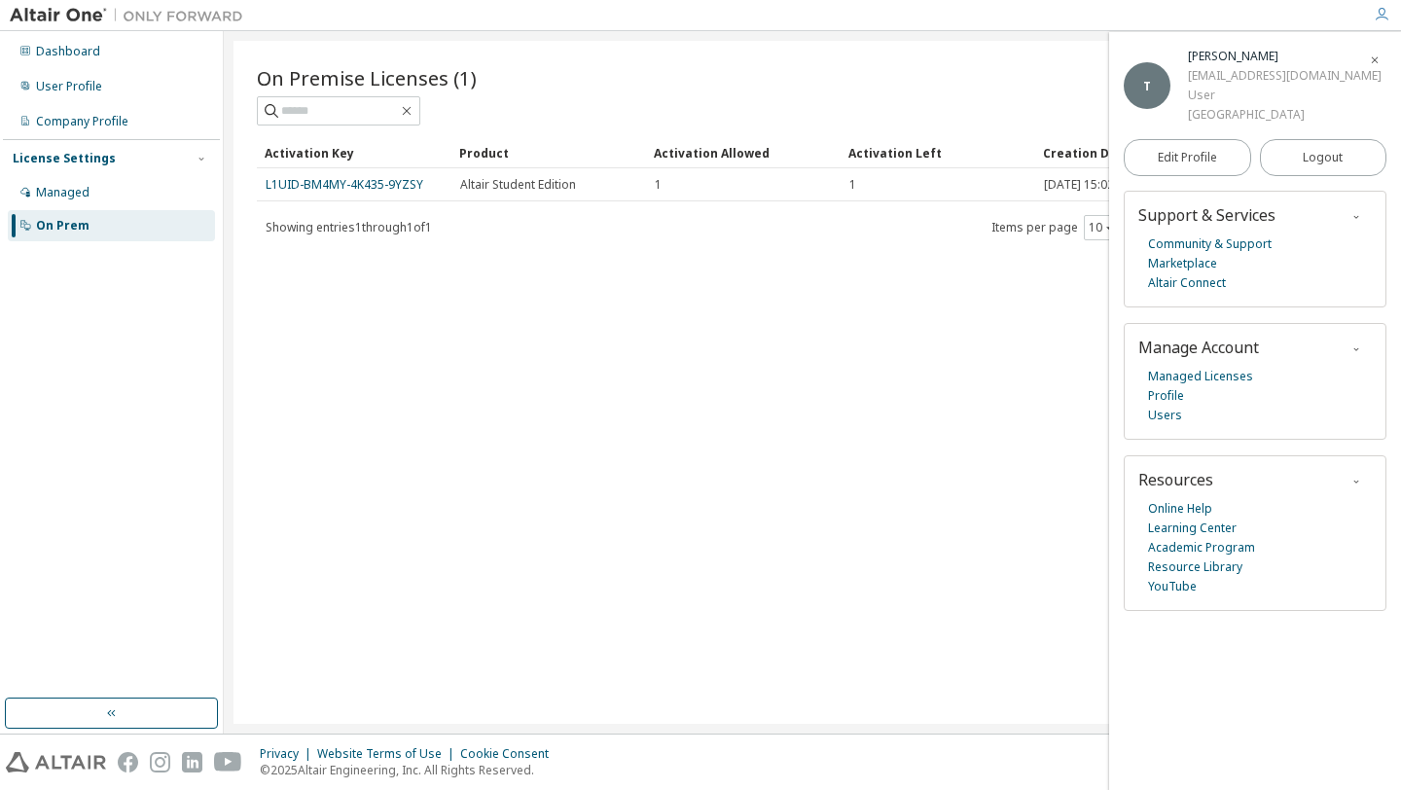
click at [1378, 50] on span "button" at bounding box center [1374, 59] width 19 height 31
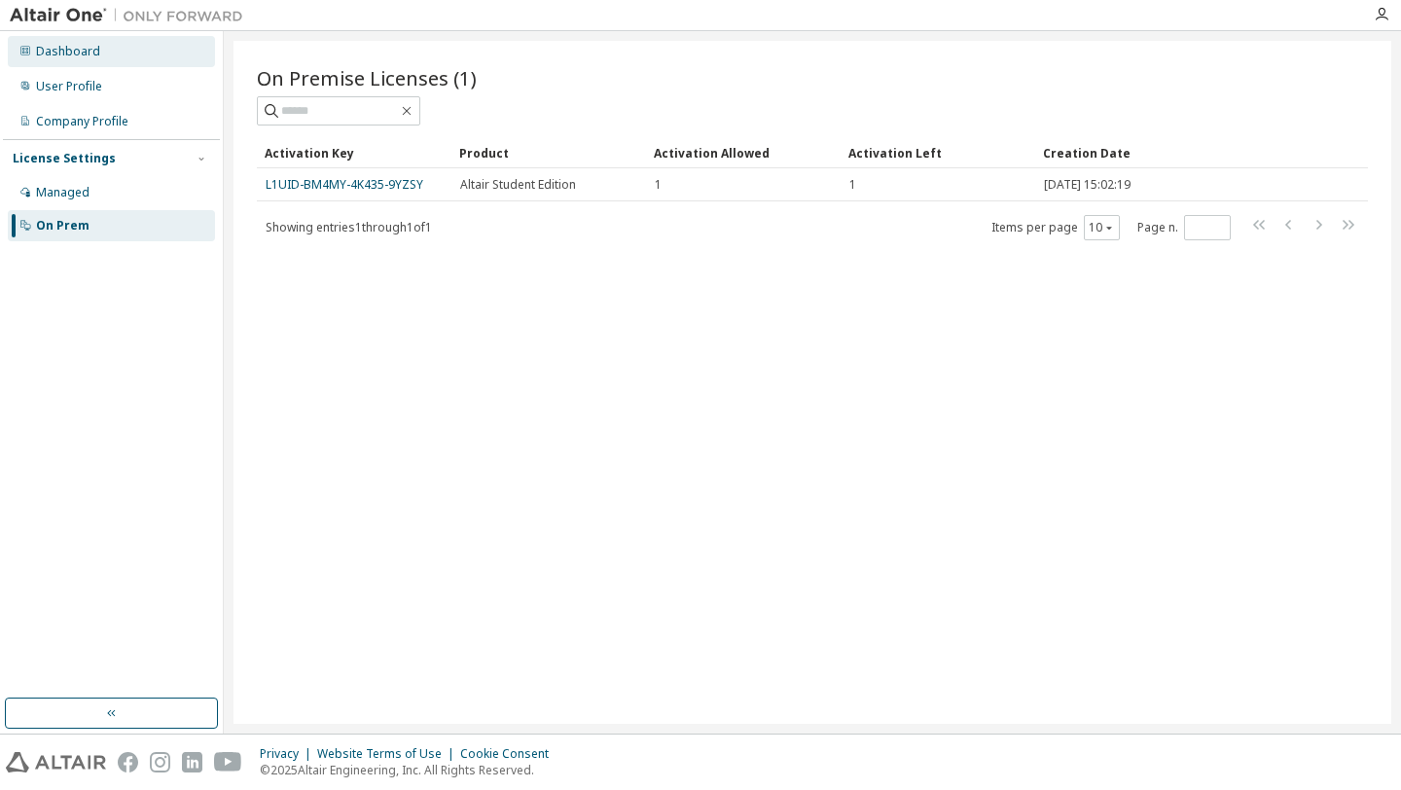
click at [29, 53] on icon at bounding box center [25, 51] width 10 height 10
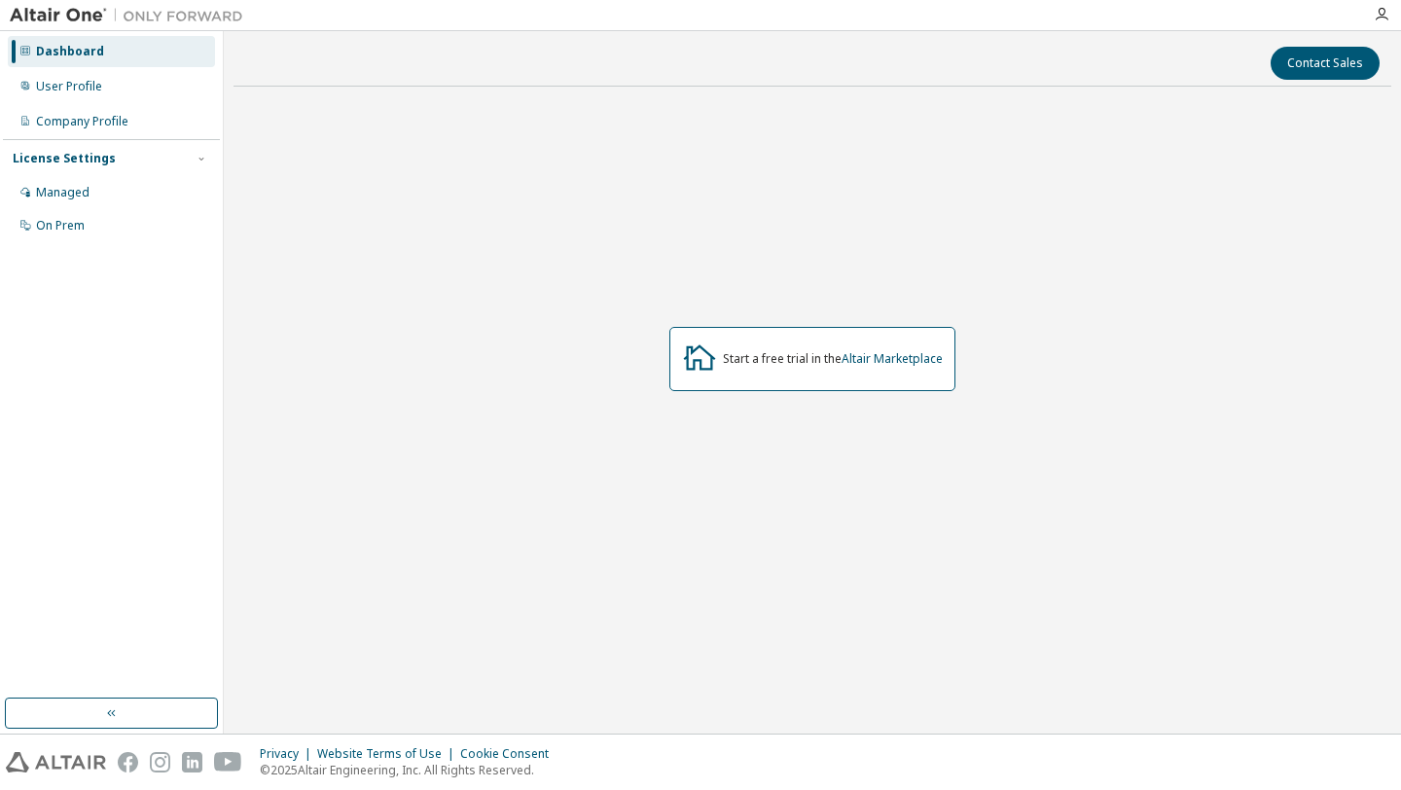
click at [22, 26] on div at bounding box center [126, 15] width 253 height 30
click at [19, 18] on img at bounding box center [131, 15] width 243 height 19
click at [48, 222] on div "On Prem" at bounding box center [60, 226] width 49 height 16
